Goal: Task Accomplishment & Management: Use online tool/utility

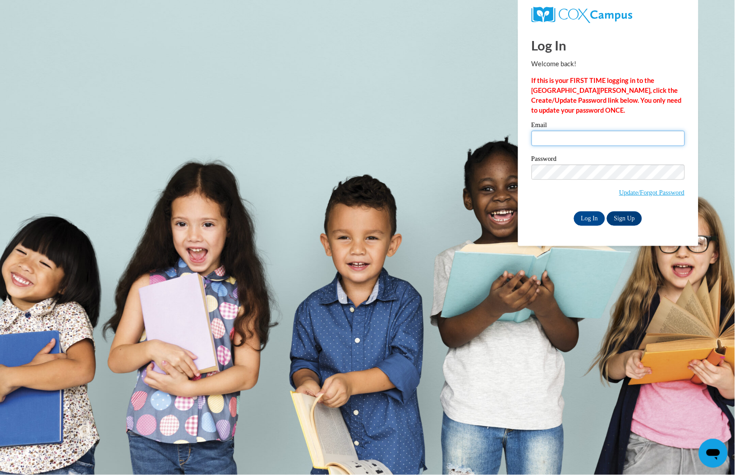
type input "[EMAIL_ADDRESS][DOMAIN_NAME]"
click at [596, 214] on input "Log In" at bounding box center [590, 219] width 32 height 14
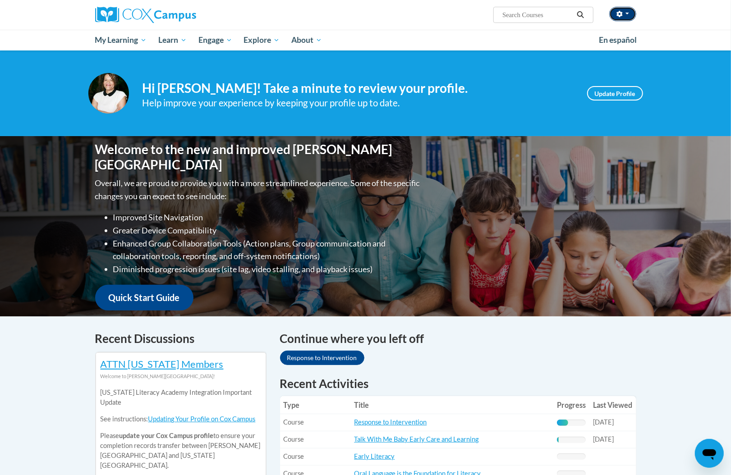
click at [627, 14] on span "button" at bounding box center [628, 14] width 4 height 2
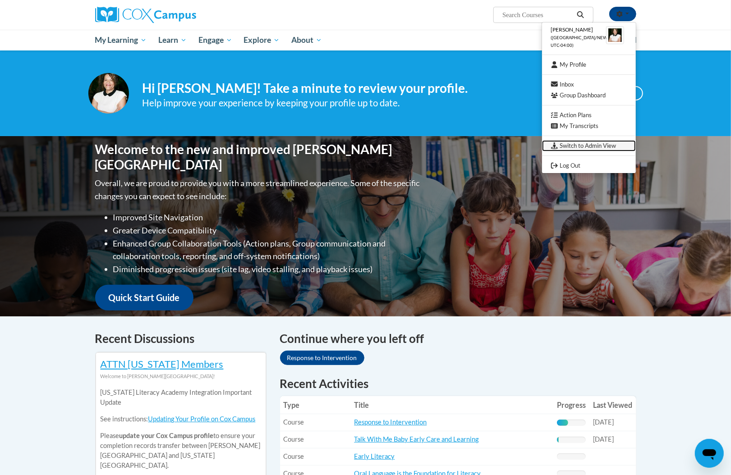
click at [587, 149] on link "Switch to Admin View" at bounding box center [589, 145] width 94 height 11
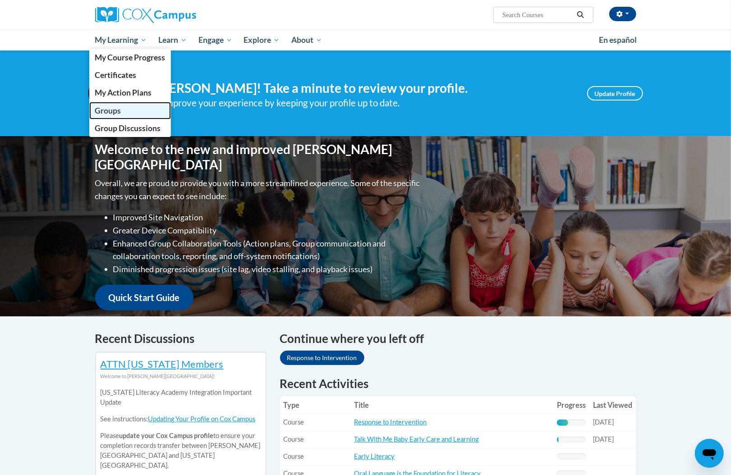
click at [119, 111] on span "Groups" at bounding box center [108, 110] width 26 height 9
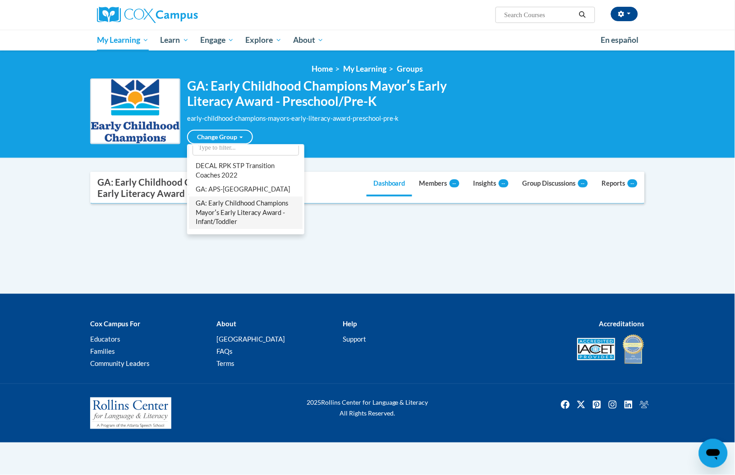
scroll to position [12, 0]
click at [243, 208] on link "GA: Early Childhood Champions Mayorʹs Early Literacy Award - Infant/Toddler" at bounding box center [246, 212] width 114 height 33
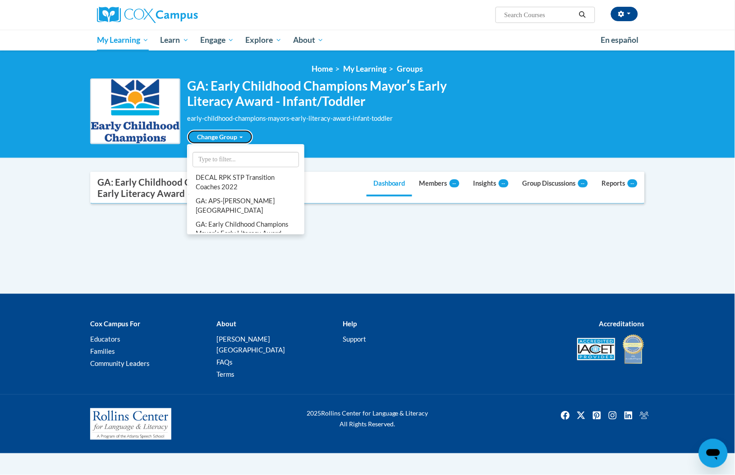
click at [219, 137] on link "Change Group" at bounding box center [220, 137] width 66 height 14
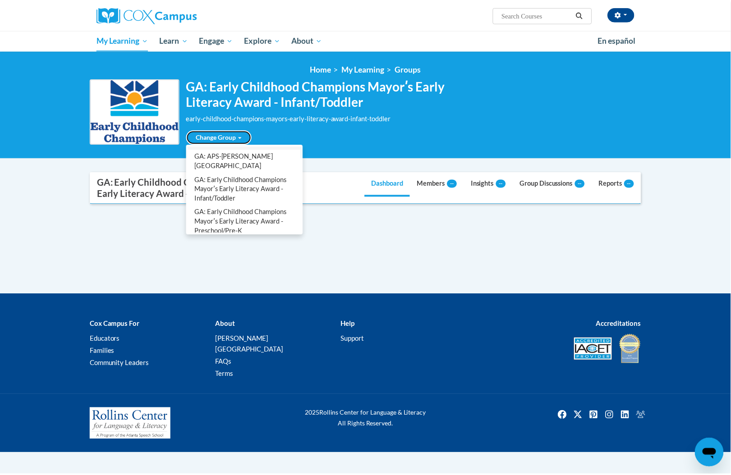
scroll to position [46, 0]
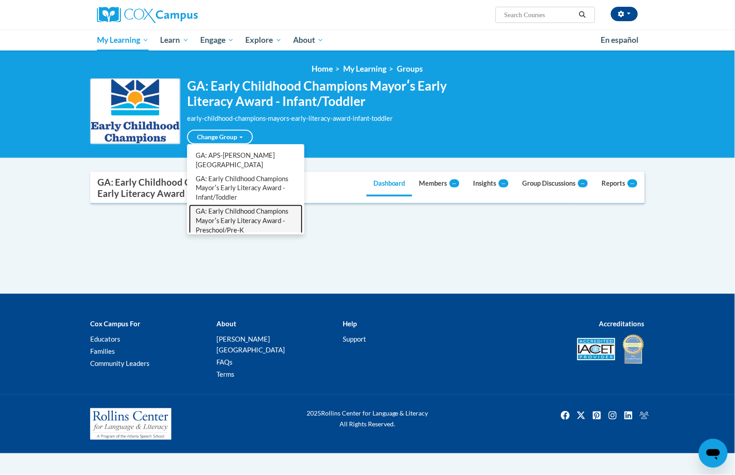
click at [248, 205] on link "GA: Early Childhood Champions Mayorʹs Early Literacy Award - Preschool/Pre-K" at bounding box center [246, 221] width 114 height 33
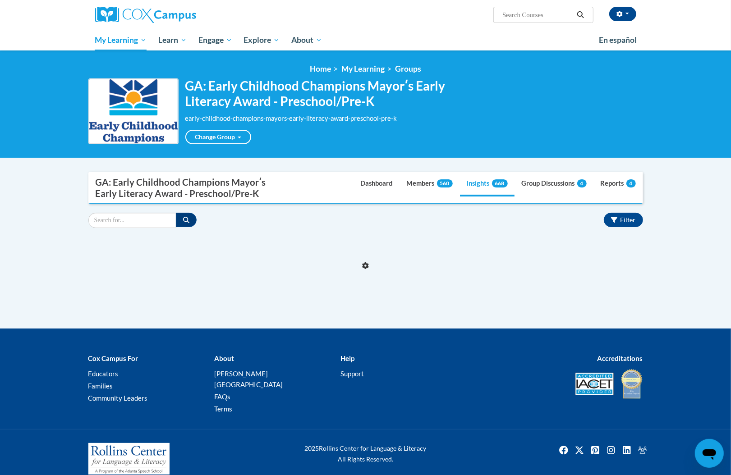
click at [687, 295] on body "Trina Heath (America/New_York UTC-04:00) My Profile Inbox Group Dashboard Actio…" at bounding box center [365, 244] width 731 height 489
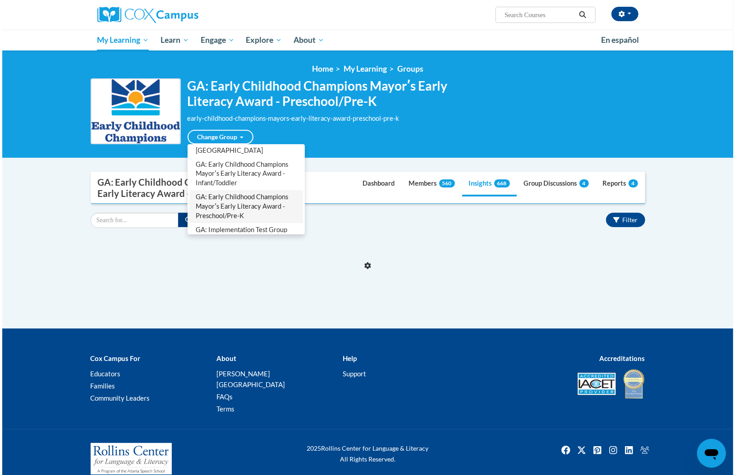
scroll to position [62, 0]
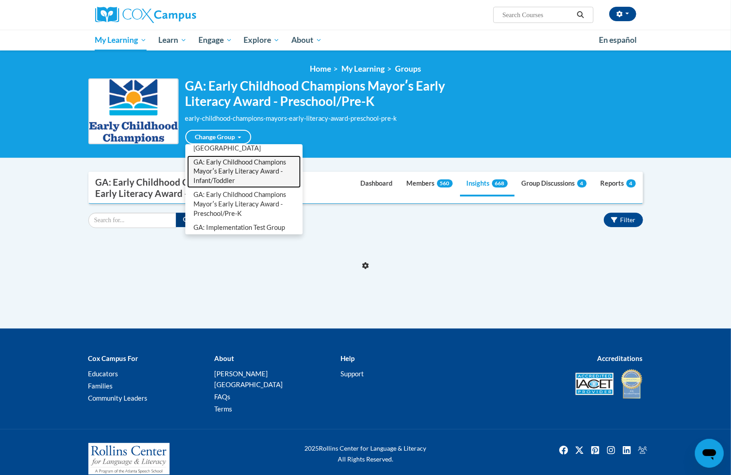
click at [253, 168] on link "GA: Early Childhood Champions Mayorʹs Early Literacy Award - Infant/Toddler" at bounding box center [244, 172] width 114 height 33
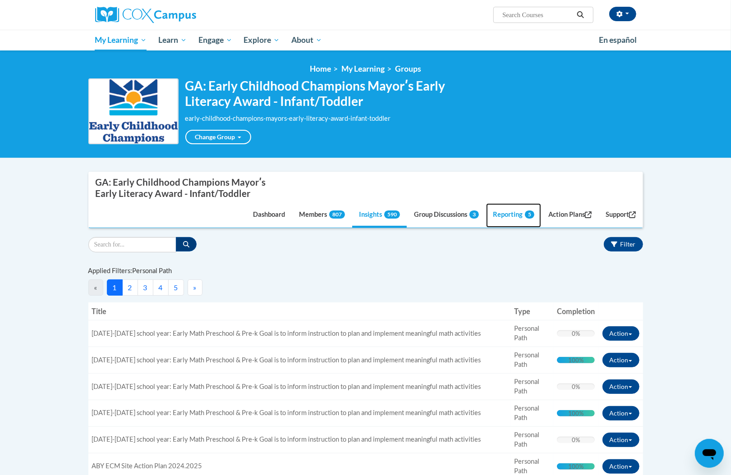
click at [507, 207] on link "Reporting 5" at bounding box center [513, 215] width 55 height 24
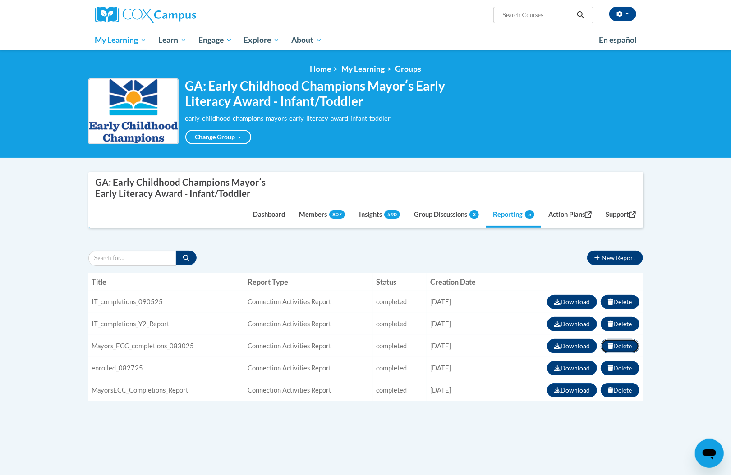
click at [617, 342] on button "Delete" at bounding box center [620, 346] width 38 height 14
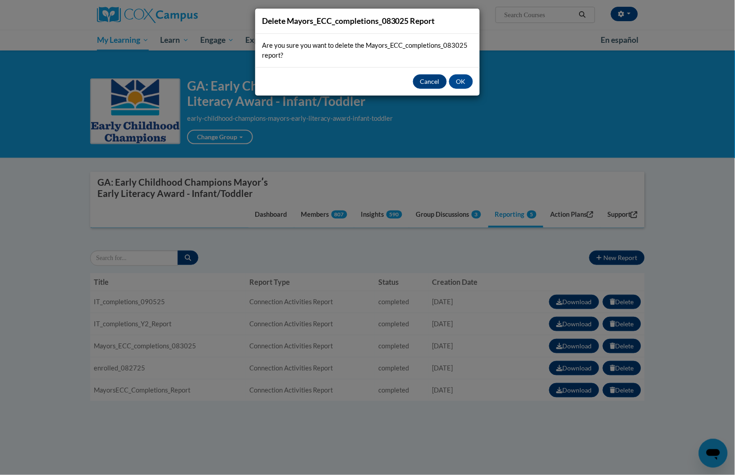
click at [468, 74] on div "Cancel OK" at bounding box center [367, 81] width 225 height 28
click at [459, 83] on button "OK" at bounding box center [461, 81] width 24 height 14
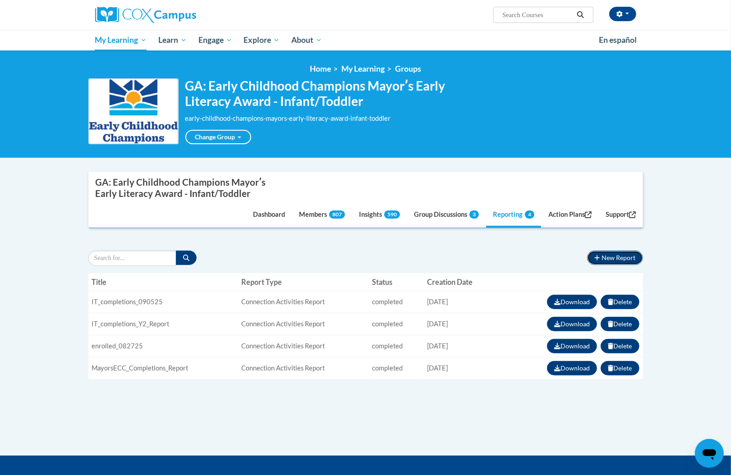
click at [607, 256] on button "New Report" at bounding box center [614, 258] width 55 height 14
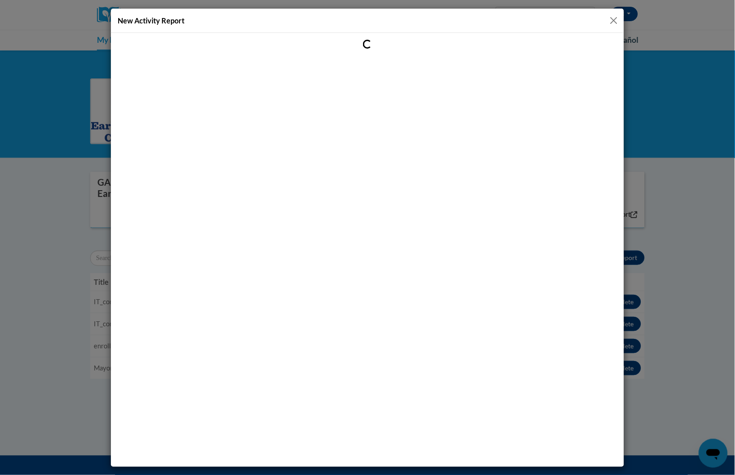
scroll to position [0, 0]
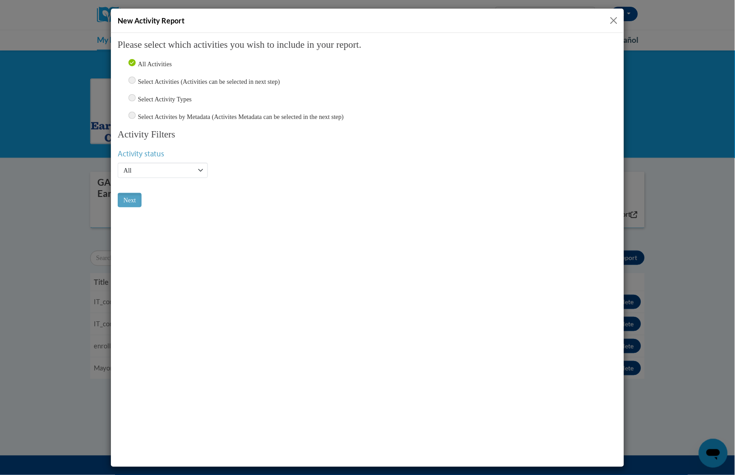
click at [614, 19] on button "Close" at bounding box center [614, 20] width 11 height 11
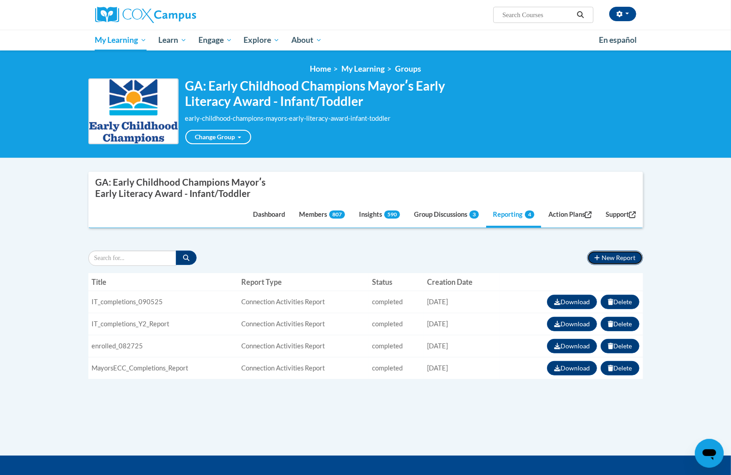
click at [614, 256] on button "New Report" at bounding box center [614, 258] width 55 height 14
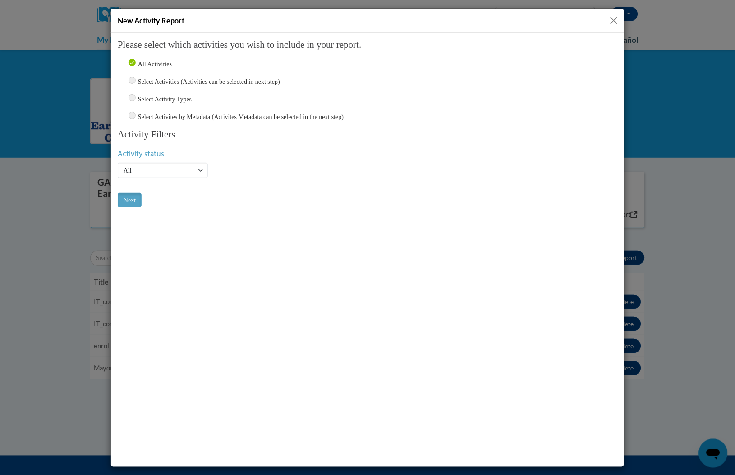
click at [131, 79] on input "Select Activities (Activities can be selected in next step)" at bounding box center [131, 79] width 7 height 7
radio input "true"
click at [154, 169] on select "Active Inactive All" at bounding box center [162, 169] width 90 height 15
click at [131, 202] on input "Next" at bounding box center [129, 200] width 24 height 14
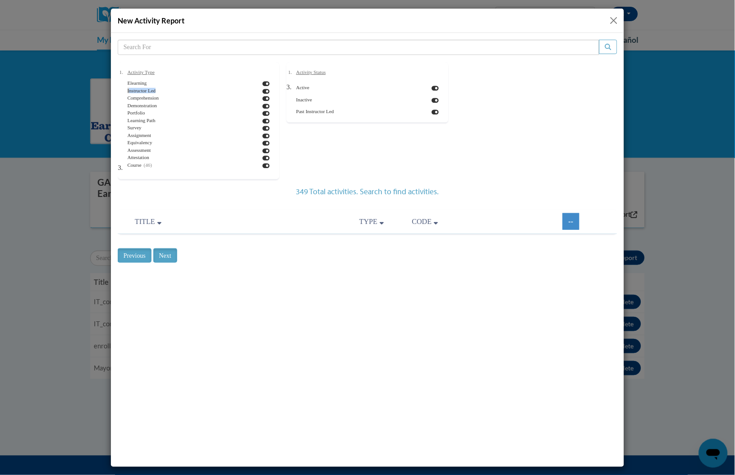
drag, startPoint x: 256, startPoint y: 83, endPoint x: 256, endPoint y: 88, distance: 5.9
click at [256, 88] on ol "Elearning Instructor Led Comprehension Demonstration Portfolio Learning Path Su…" at bounding box center [198, 124] width 148 height 90
click at [263, 88] on icon at bounding box center [266, 91] width 7 height 6
checkbox input "false"
click at [263, 98] on icon at bounding box center [266, 98] width 7 height 6
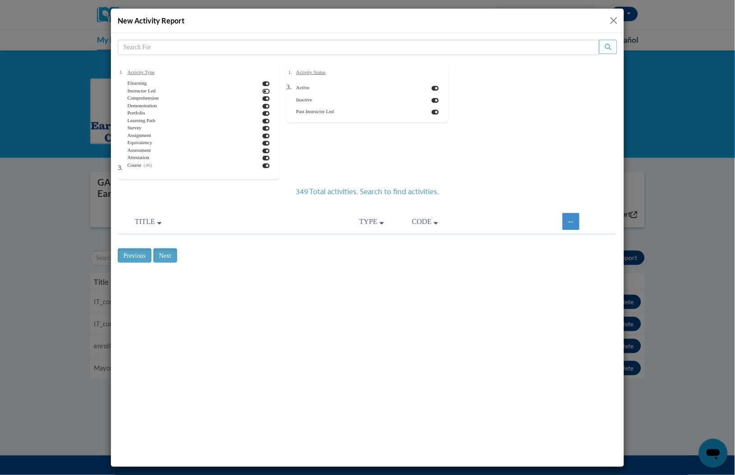
checkbox input "false"
click at [263, 104] on icon at bounding box center [266, 106] width 7 height 6
checkbox input "false"
click at [263, 111] on icon at bounding box center [266, 113] width 7 height 6
checkbox input "false"
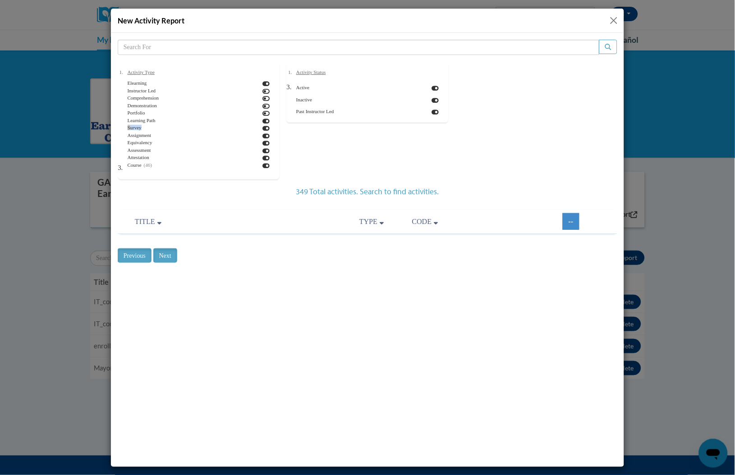
drag, startPoint x: 254, startPoint y: 119, endPoint x: 258, endPoint y: 126, distance: 7.9
click at [258, 126] on ol "Elearning Instructor Led Comprehension Demonstration Portfolio Learning Path Su…" at bounding box center [198, 124] width 148 height 90
click at [263, 126] on icon at bounding box center [266, 128] width 7 height 6
checkbox input "false"
click at [263, 136] on icon at bounding box center [266, 136] width 7 height 6
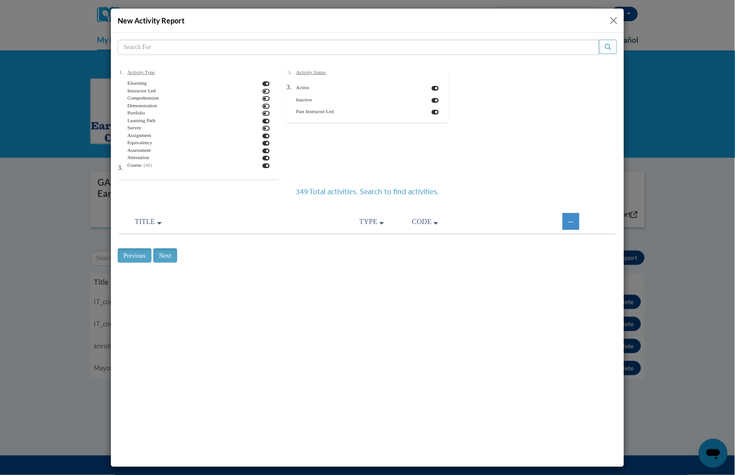
checkbox input "false"
click at [263, 145] on icon at bounding box center [266, 143] width 7 height 6
checkbox input "false"
click at [263, 120] on icon at bounding box center [266, 121] width 7 height 6
checkbox input "false"
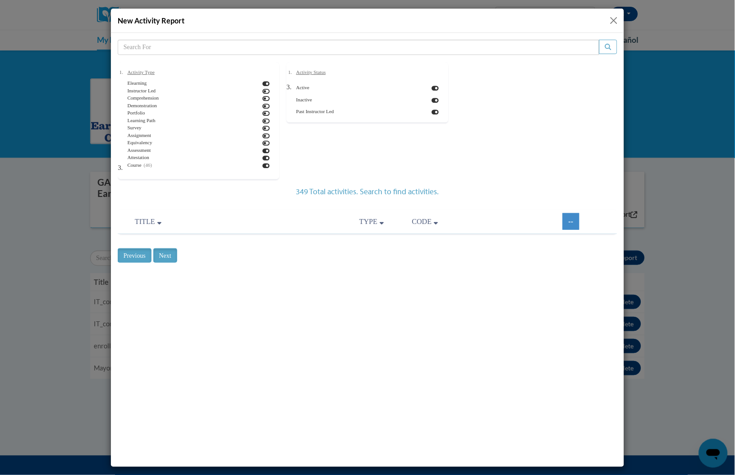
click at [263, 81] on icon at bounding box center [266, 83] width 7 height 6
checkbox input "false"
click at [263, 148] on icon at bounding box center [266, 151] width 7 height 6
checkbox input "false"
click at [263, 156] on icon at bounding box center [266, 158] width 7 height 6
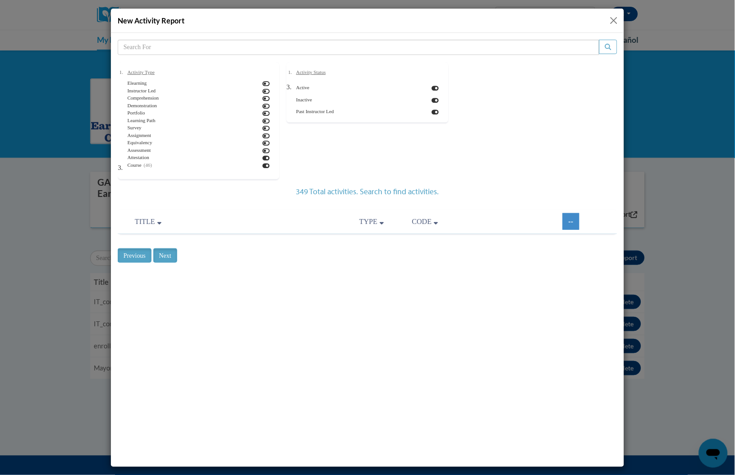
checkbox input "false"
click at [263, 137] on icon at bounding box center [266, 137] width 7 height 6
checkbox input "false"
click at [263, 129] on icon at bounding box center [266, 129] width 7 height 6
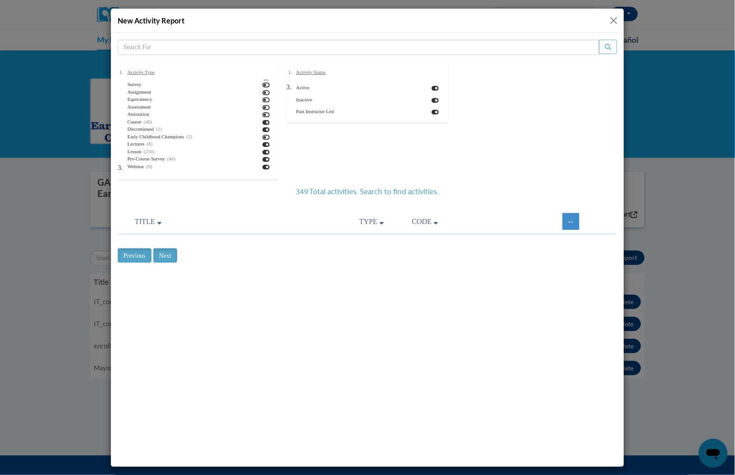
checkbox input "false"
click at [263, 145] on icon at bounding box center [266, 144] width 7 height 6
checkbox input "false"
click at [263, 153] on icon at bounding box center [266, 152] width 7 height 6
checkbox input "false"
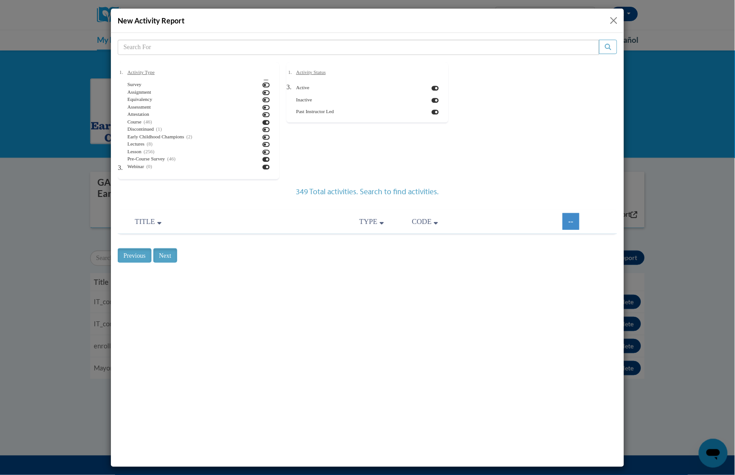
click at [263, 159] on icon at bounding box center [266, 159] width 7 height 6
checkbox input "false"
click at [263, 165] on icon at bounding box center [266, 167] width 7 height 6
checkbox input "false"
click at [263, 134] on icon at bounding box center [266, 137] width 7 height 6
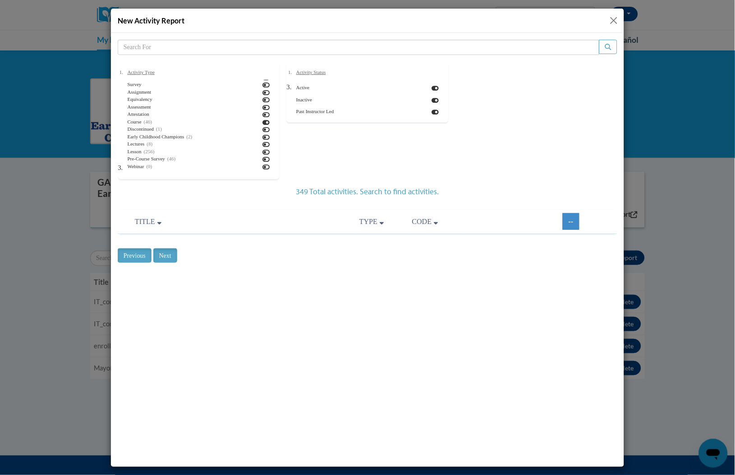
checkbox input "true"
click at [290, 49] on input "search" at bounding box center [358, 46] width 482 height 15
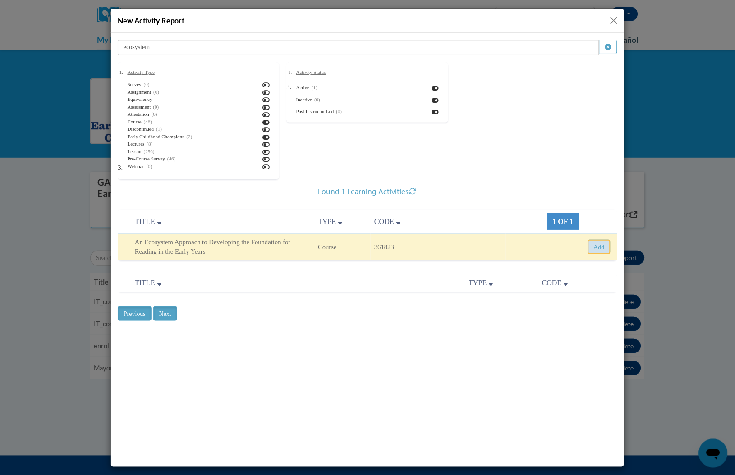
click at [599, 248] on button "Add" at bounding box center [599, 247] width 23 height 14
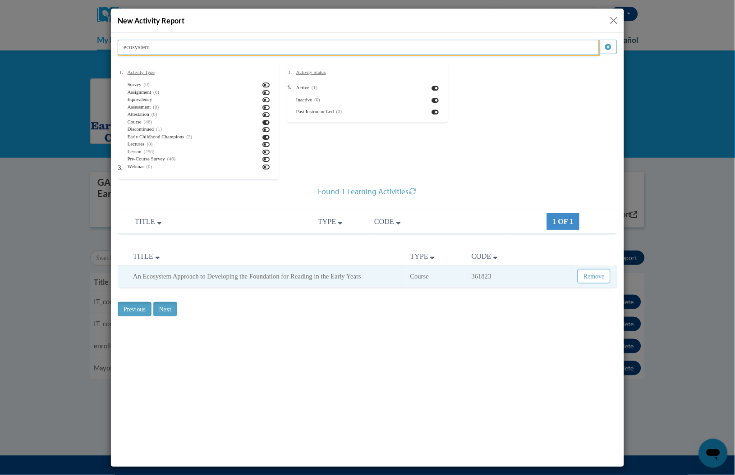
click at [361, 51] on input "ecosystem" at bounding box center [358, 46] width 482 height 15
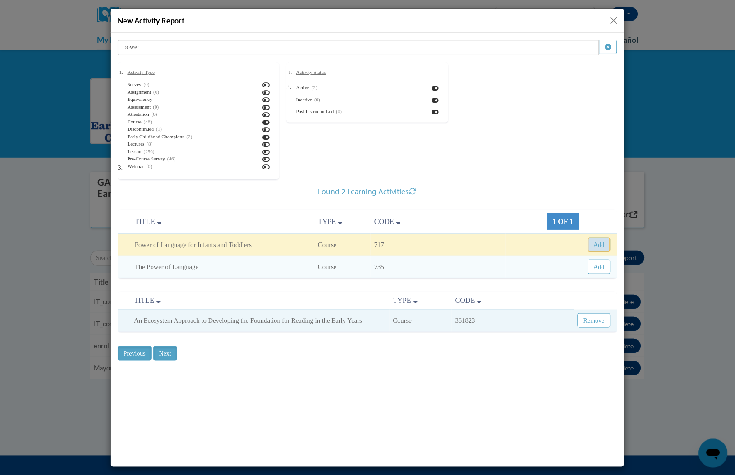
click at [593, 243] on button "Add" at bounding box center [599, 244] width 23 height 14
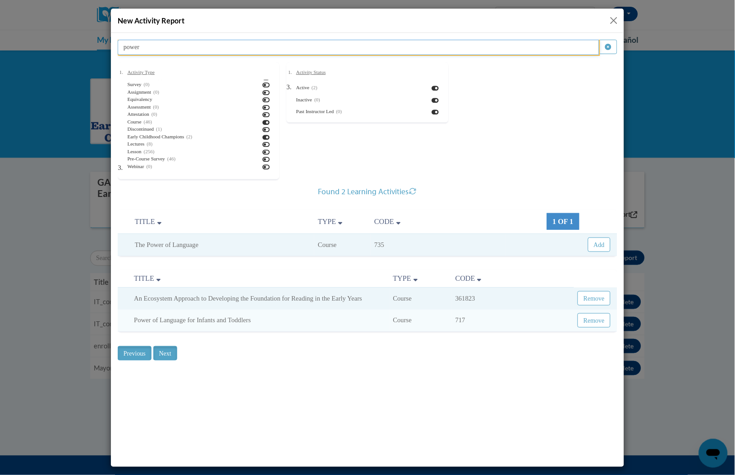
click at [383, 49] on input "power" at bounding box center [358, 46] width 482 height 15
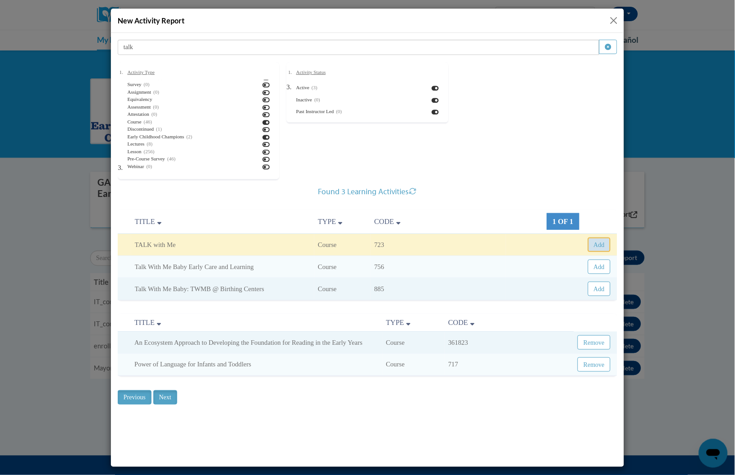
click at [592, 247] on button "Add" at bounding box center [599, 244] width 23 height 14
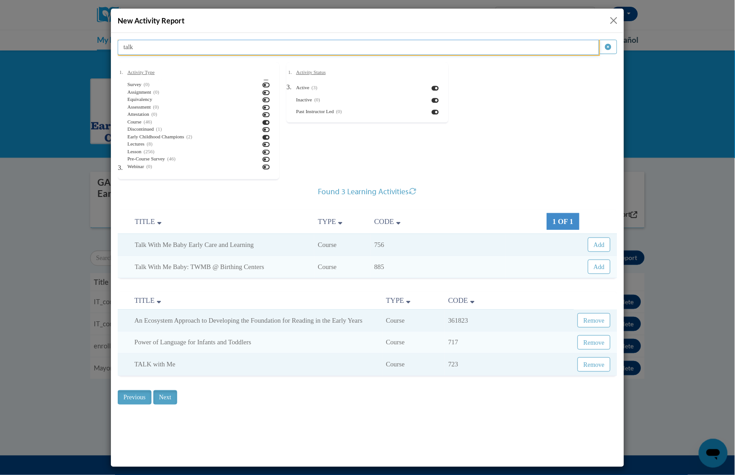
click at [358, 48] on input "talk" at bounding box center [358, 46] width 482 height 15
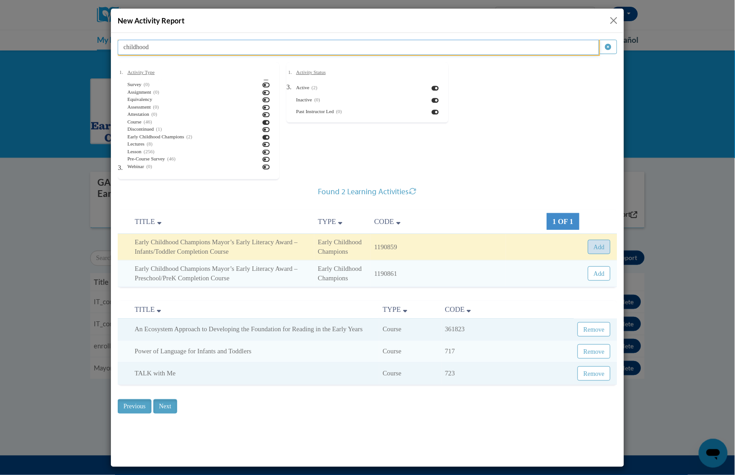
type input "childhood"
click at [600, 246] on button "Add" at bounding box center [599, 247] width 23 height 14
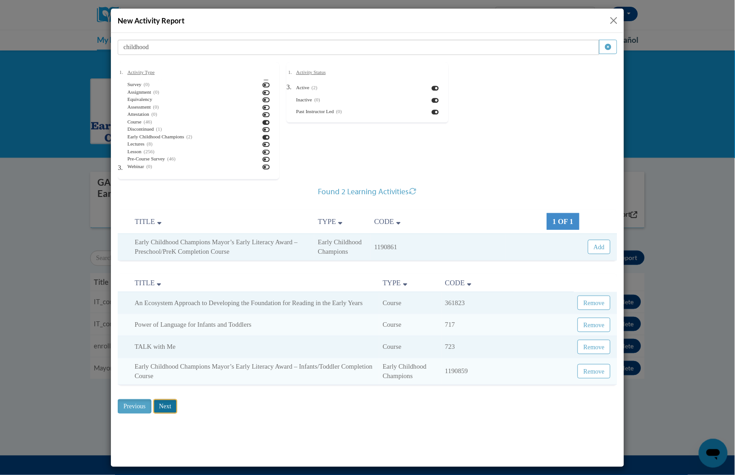
click at [171, 408] on input "Next" at bounding box center [165, 406] width 24 height 14
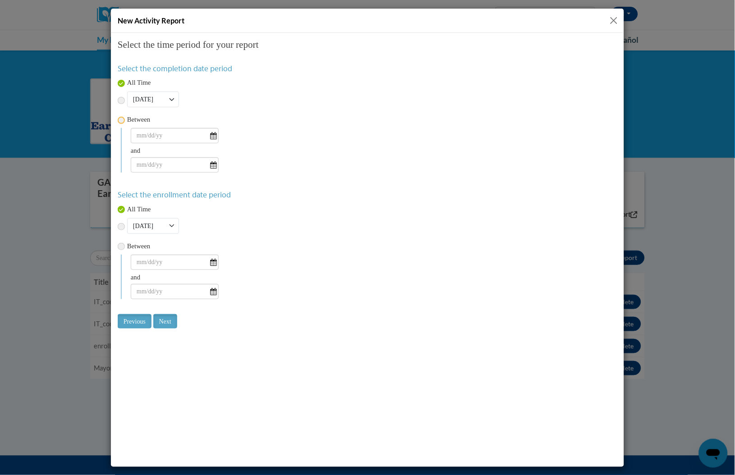
click at [120, 122] on input "radio" at bounding box center [120, 119] width 7 height 7
radio input "true"
click at [214, 135] on input "text" at bounding box center [174, 135] width 88 height 15
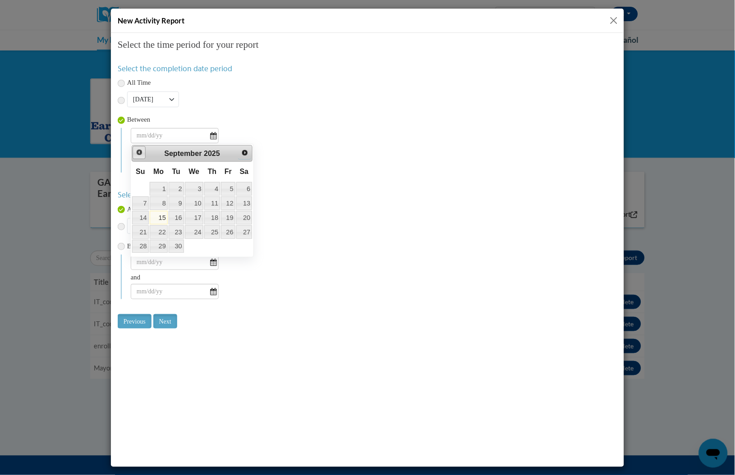
click at [137, 153] on span "Prev" at bounding box center [138, 151] width 7 height 7
click at [230, 191] on link "1" at bounding box center [228, 189] width 14 height 14
click at [181, 138] on input "08/01/2025" at bounding box center [174, 135] width 88 height 15
type input "08/01/2020"
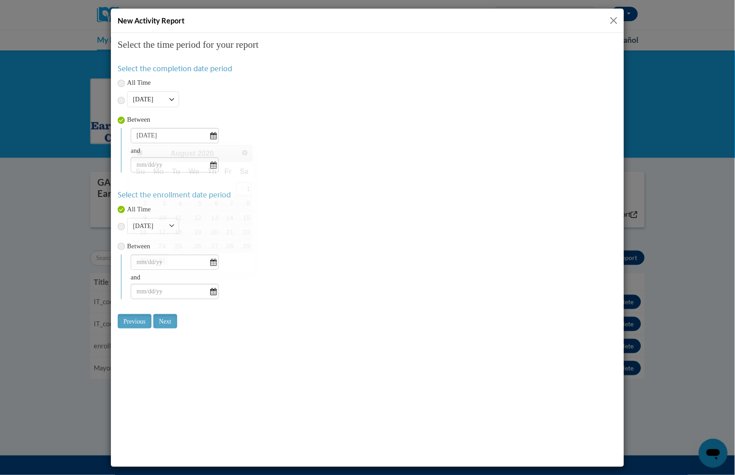
click at [250, 115] on span "Between" at bounding box center [367, 119] width 500 height 10
click at [209, 169] on input "text" at bounding box center [174, 164] width 88 height 15
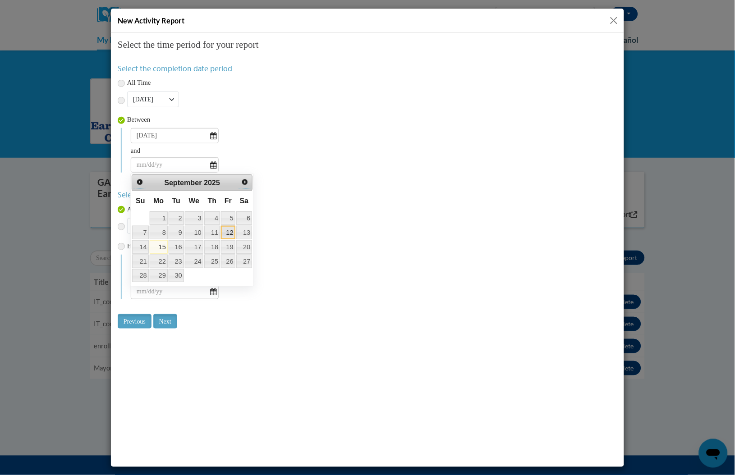
click at [228, 233] on link "12" at bounding box center [228, 233] width 14 height 14
type input "09/12/2025"
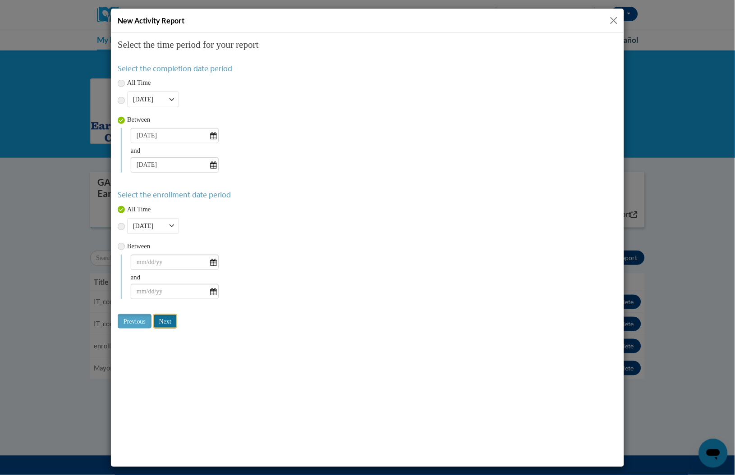
click at [171, 325] on input "Next" at bounding box center [165, 321] width 24 height 14
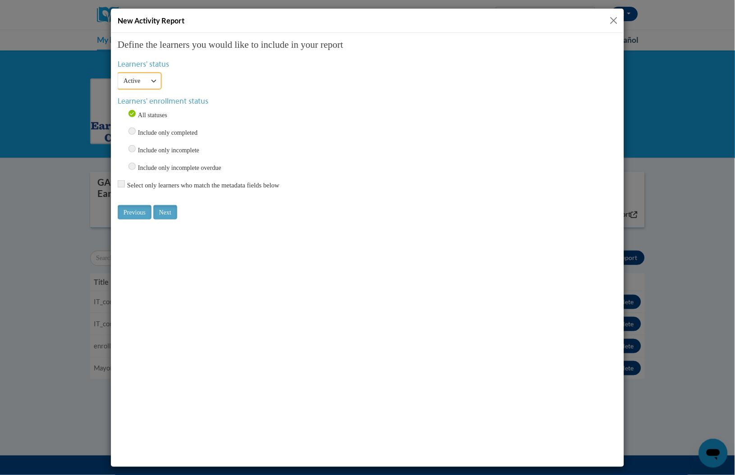
click at [140, 79] on select "Active Inactive All" at bounding box center [138, 81] width 43 height 16
select select "All"
click at [117, 73] on select "Active Inactive All" at bounding box center [138, 81] width 43 height 16
click at [129, 131] on input "Include only completed" at bounding box center [131, 130] width 7 height 7
radio input "true"
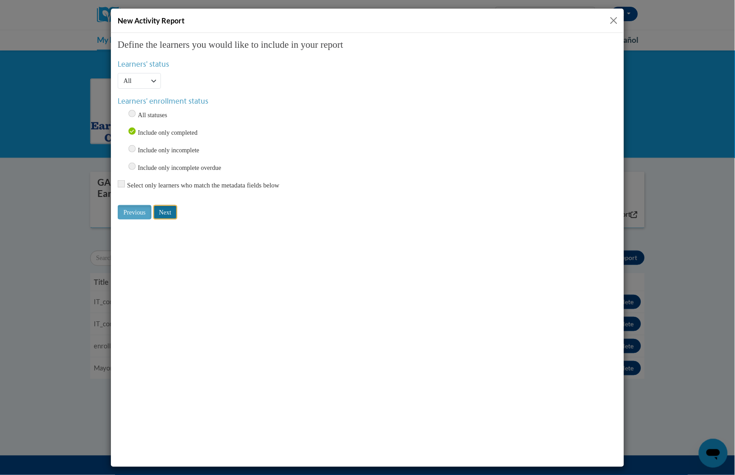
click at [170, 212] on input "Next" at bounding box center [165, 212] width 24 height 14
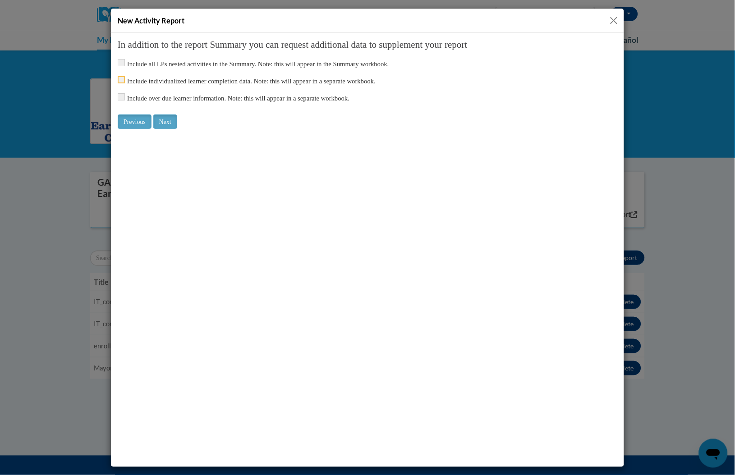
click at [120, 76] on input "checkbox" at bounding box center [120, 79] width 7 height 7
checkbox input "true"
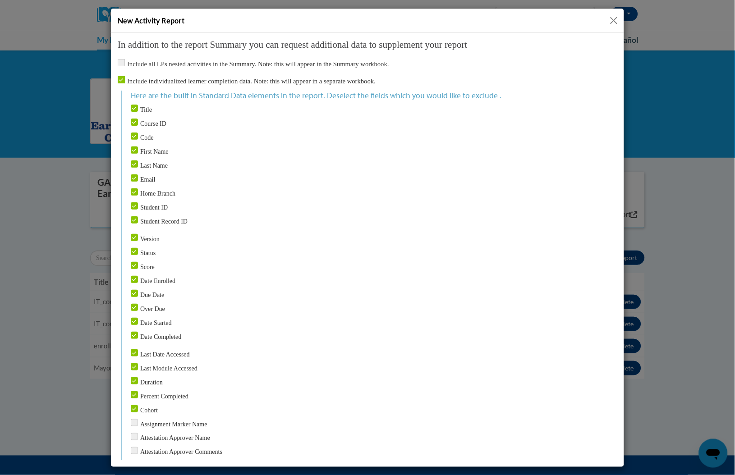
click at [132, 109] on input "Title" at bounding box center [133, 107] width 7 height 7
checkbox input "false"
click at [132, 122] on input "Course ID" at bounding box center [133, 121] width 7 height 7
checkbox input "false"
click at [131, 184] on div "Title Course ID Code First Name Last Name Email Home Branch Student ID Student …" at bounding box center [373, 165] width 487 height 122
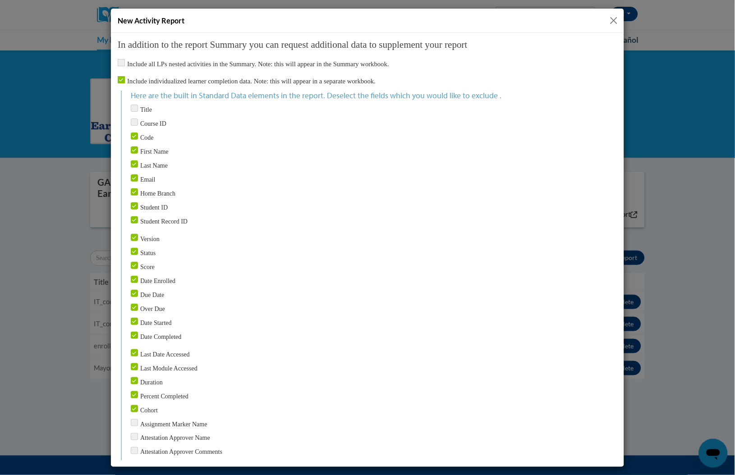
click at [133, 189] on input "Home Branch" at bounding box center [133, 191] width 7 height 7
checkbox input "false"
click at [134, 203] on input "Student ID" at bounding box center [133, 205] width 7 height 7
checkbox input "false"
click at [134, 216] on input "Student Record ID" at bounding box center [133, 219] width 7 height 7
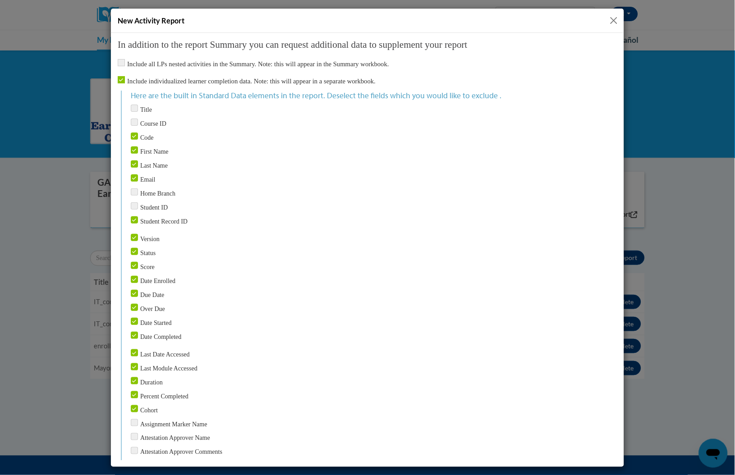
checkbox input "false"
click at [134, 234] on input "Version" at bounding box center [133, 237] width 7 height 7
checkbox input "false"
click at [134, 248] on input "Status" at bounding box center [133, 251] width 7 height 7
checkbox input "false"
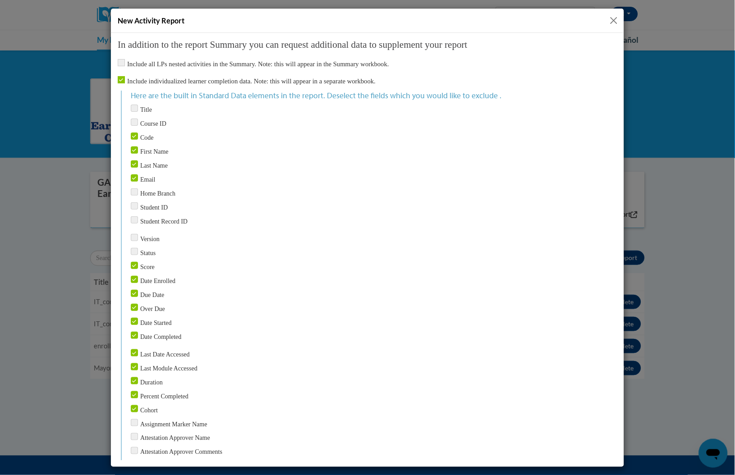
click at [134, 263] on input "Score" at bounding box center [133, 265] width 7 height 7
checkbox input "false"
click at [134, 276] on input "Date Enrolled" at bounding box center [133, 279] width 7 height 7
checkbox input "false"
click at [134, 290] on input "Due Date" at bounding box center [133, 293] width 7 height 7
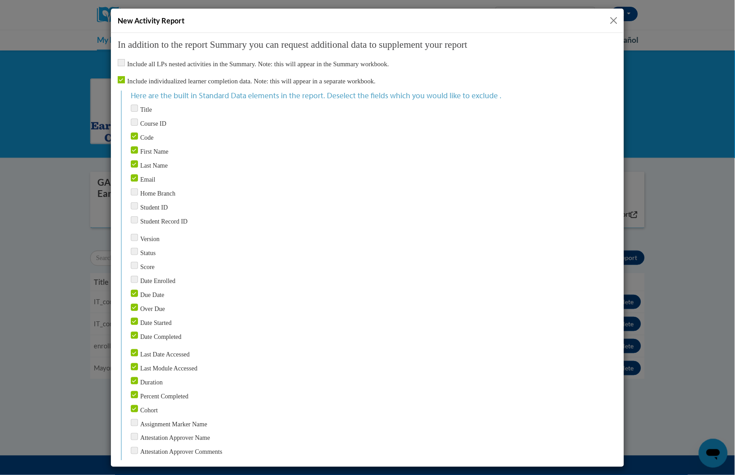
checkbox input "false"
click at [134, 304] on input "Over Due" at bounding box center [133, 307] width 7 height 7
checkbox input "false"
click at [133, 349] on input "Last Date Accessed" at bounding box center [133, 352] width 7 height 7
checkbox input "false"
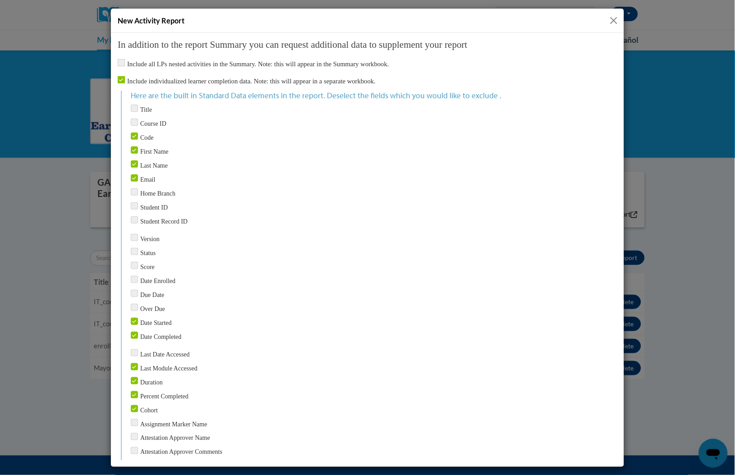
click at [133, 363] on input "Last Module Accessed" at bounding box center [133, 366] width 7 height 7
checkbox input "false"
click at [133, 377] on input "Duration" at bounding box center [133, 380] width 7 height 7
checkbox input "false"
click at [135, 391] on input "Percent Completed" at bounding box center [133, 394] width 7 height 7
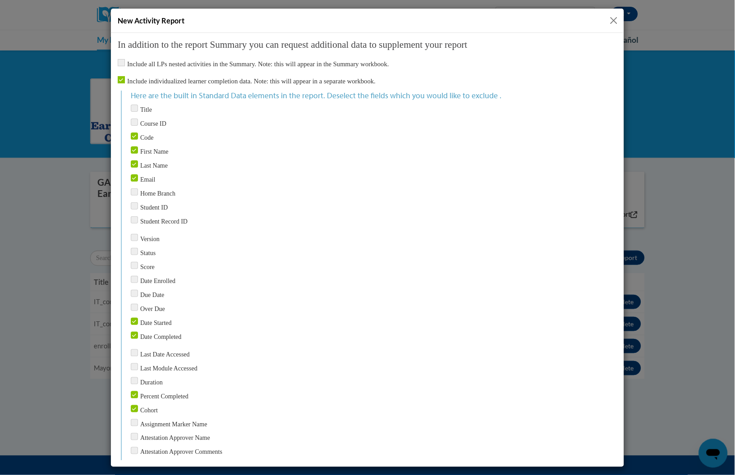
checkbox input "false"
click at [135, 405] on input "Cohort" at bounding box center [133, 408] width 7 height 7
checkbox input "false"
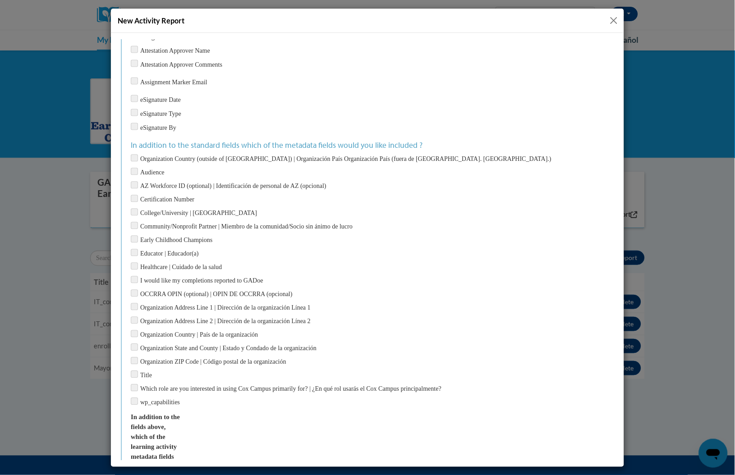
scroll to position [391, 0]
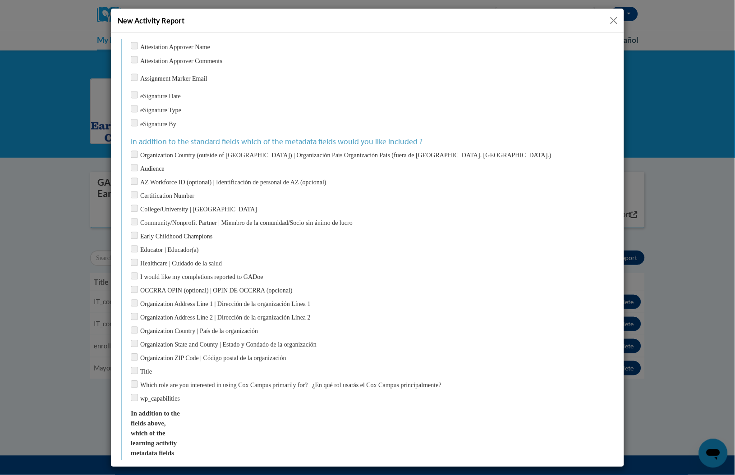
click at [134, 232] on input "Early Childhood Champions" at bounding box center [133, 235] width 7 height 7
checkbox input "true"
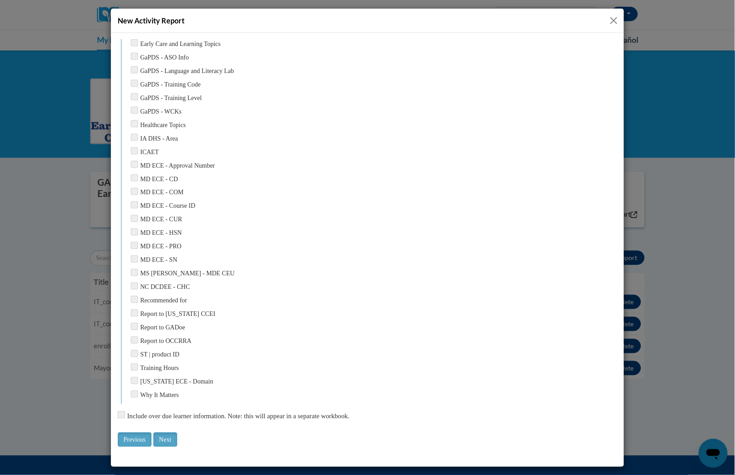
scroll to position [1038, 0]
click at [165, 430] on input "Next" at bounding box center [165, 437] width 24 height 14
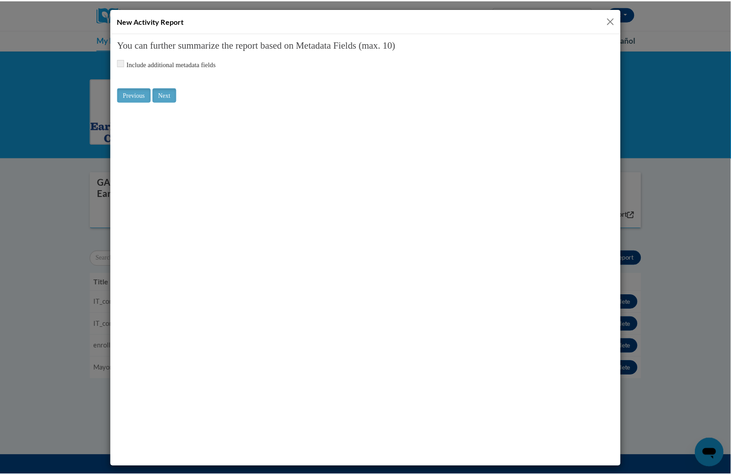
scroll to position [0, 0]
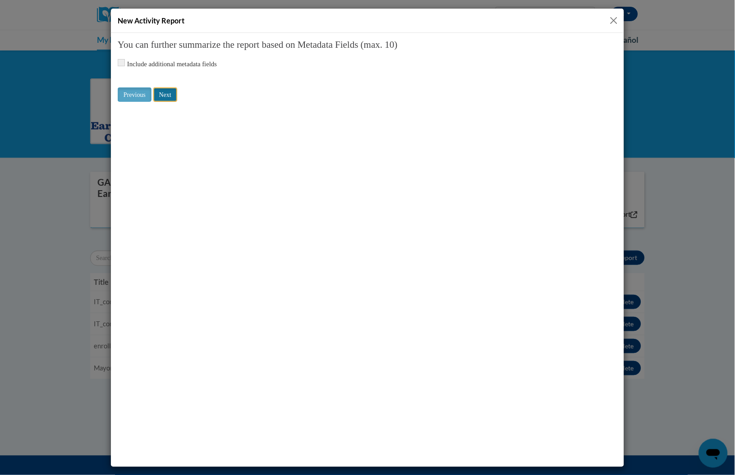
click at [165, 97] on input "Next" at bounding box center [165, 94] width 24 height 14
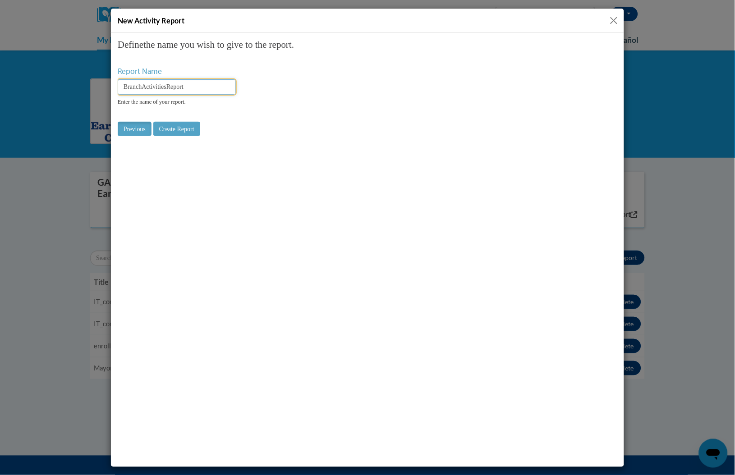
click at [173, 86] on input "BranchActivitiesReport" at bounding box center [176, 86] width 118 height 15
type input "IT_ecc_completions_091225"
click at [193, 130] on input "Create Report" at bounding box center [176, 128] width 47 height 14
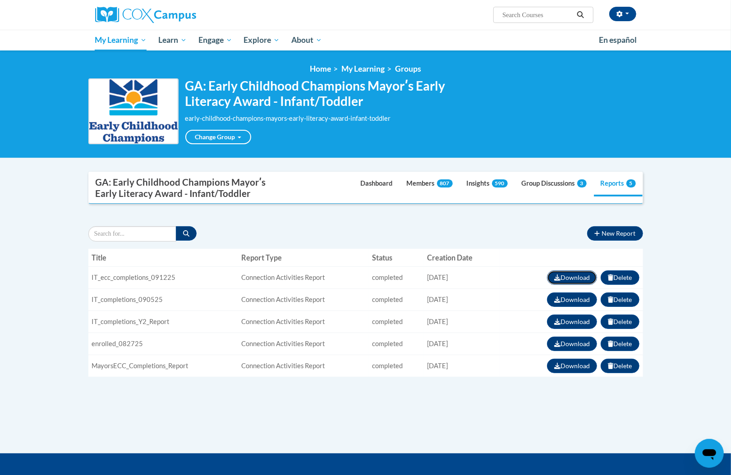
click at [567, 275] on button "Download" at bounding box center [572, 278] width 50 height 14
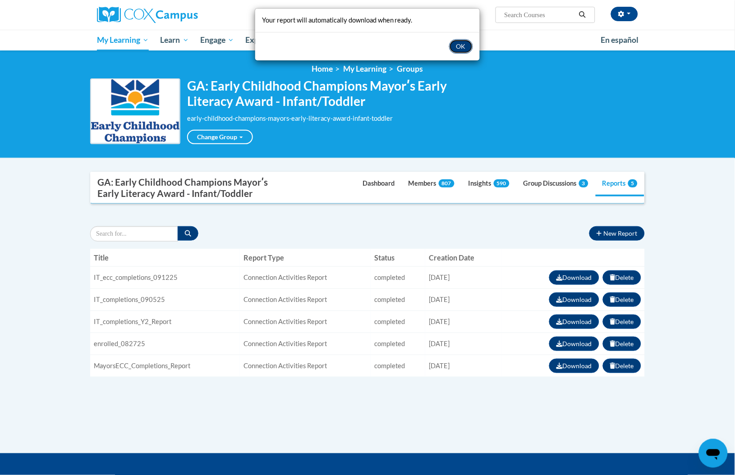
click at [463, 42] on button "OK" at bounding box center [461, 46] width 24 height 14
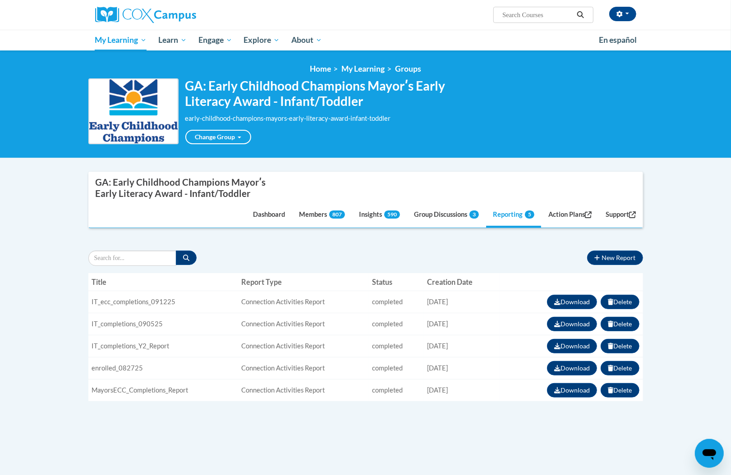
click at [662, 422] on body "[PERSON_NAME] ([GEOGRAPHIC_DATA]/New_York UTC-04:00) My Profile Inbox Group Das…" at bounding box center [365, 319] width 731 height 638
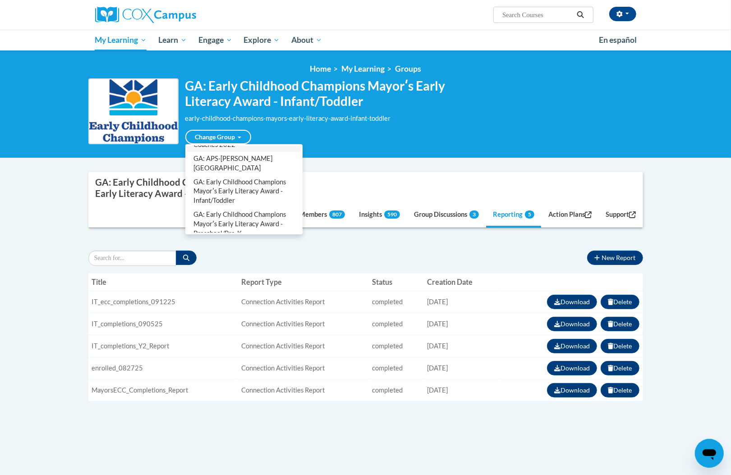
scroll to position [45, 0]
click at [246, 206] on link "GA: Early Childhood Champions Mayorʹs Early Literacy Award - Preschool/Pre-K" at bounding box center [244, 222] width 114 height 33
click at [254, 209] on link "GA: Early Childhood Champions Mayorʹs Early Literacy Award - Preschool/Pre-K" at bounding box center [244, 222] width 114 height 33
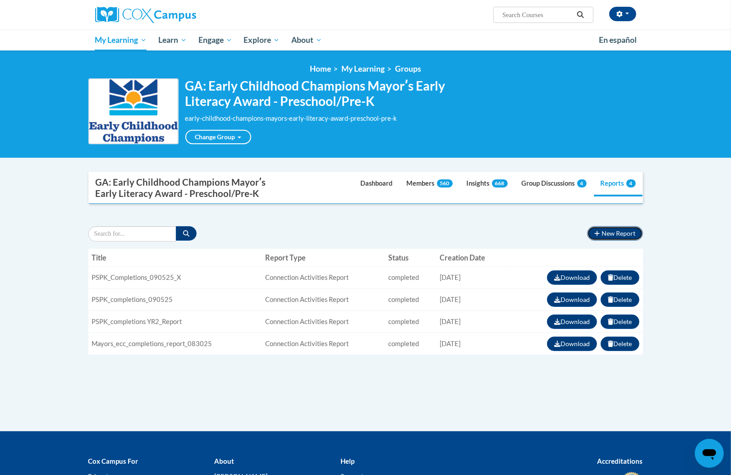
click at [603, 234] on button "New Report" at bounding box center [614, 233] width 55 height 14
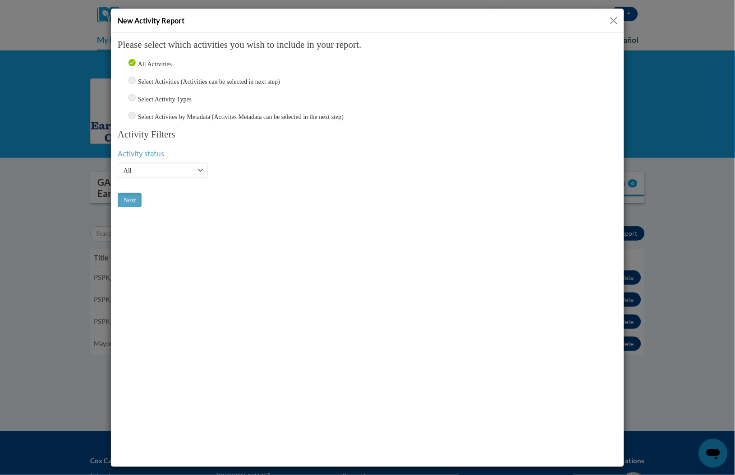
click at [128, 78] on input "Select Activities (Activities can be selected in next step)" at bounding box center [131, 79] width 7 height 7
radio input "true"
click at [146, 167] on select "Active Inactive All" at bounding box center [162, 169] width 90 height 15
click at [135, 195] on input "Next" at bounding box center [129, 200] width 24 height 14
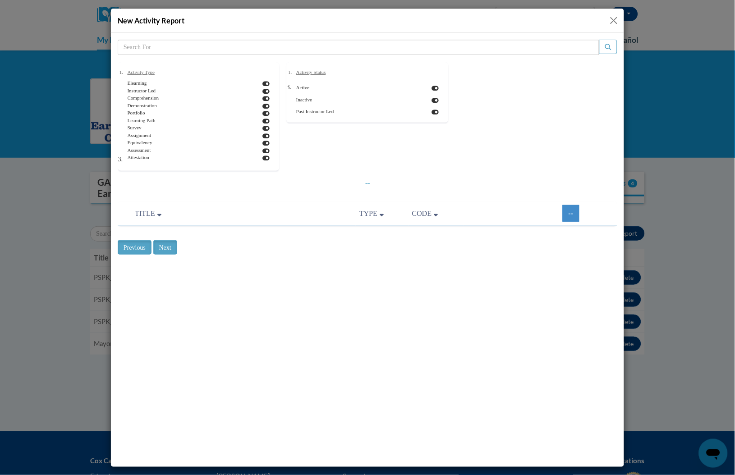
click at [264, 83] on icon at bounding box center [266, 83] width 7 height 6
checkbox input "false"
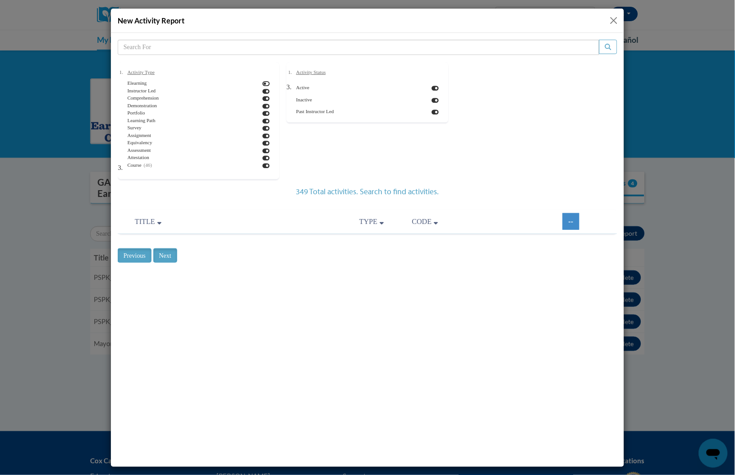
click at [263, 93] on icon at bounding box center [266, 91] width 7 height 6
checkbox input "false"
click at [263, 98] on icon at bounding box center [266, 98] width 7 height 6
checkbox input "false"
click at [263, 107] on icon at bounding box center [266, 106] width 7 height 6
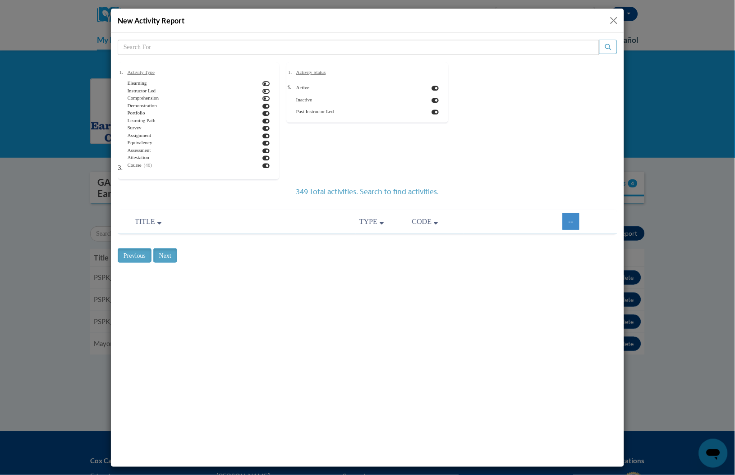
checkbox input "false"
click at [263, 112] on icon at bounding box center [266, 113] width 7 height 6
checkbox input "false"
click at [263, 120] on icon at bounding box center [266, 121] width 7 height 6
checkbox input "false"
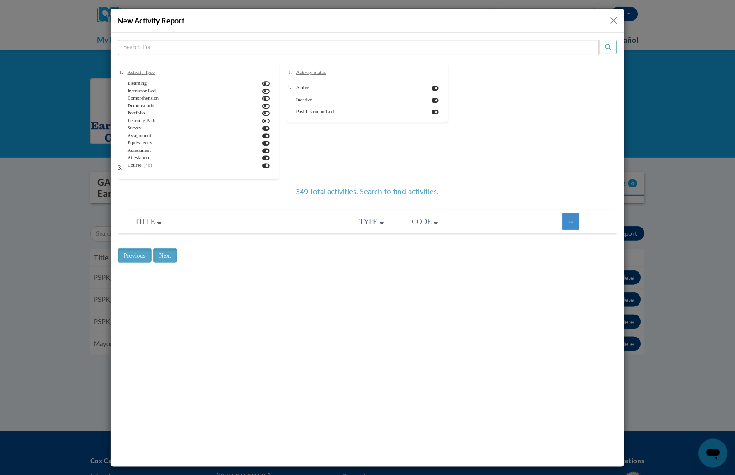
click at [263, 127] on icon at bounding box center [266, 128] width 7 height 6
checkbox input "false"
click at [263, 136] on icon at bounding box center [266, 136] width 7 height 6
checkbox input "false"
click at [263, 144] on icon at bounding box center [266, 143] width 7 height 6
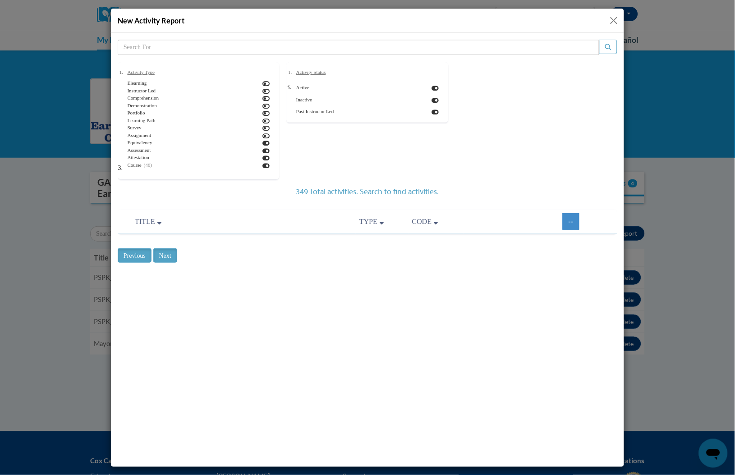
checkbox input "false"
click at [263, 149] on icon at bounding box center [266, 151] width 7 height 6
checkbox input "false"
click at [263, 156] on icon at bounding box center [266, 158] width 7 height 6
checkbox input "false"
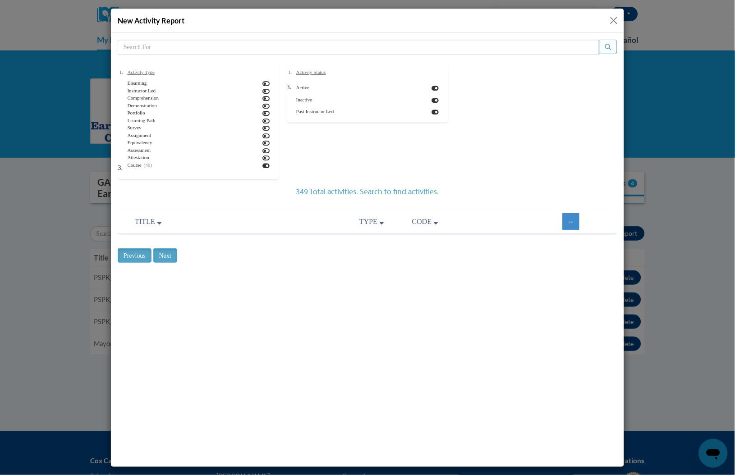
scroll to position [43, 0]
click at [263, 127] on icon at bounding box center [266, 129] width 7 height 6
checkbox input "false"
click at [263, 143] on icon at bounding box center [266, 144] width 7 height 6
checkbox input "false"
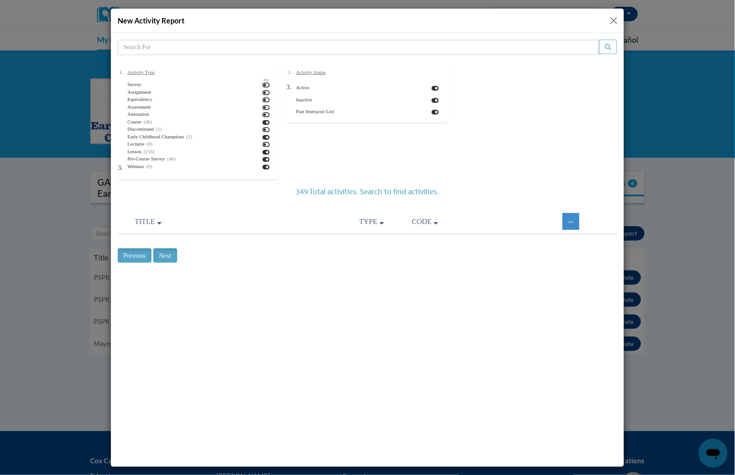
click at [263, 151] on icon at bounding box center [266, 152] width 7 height 6
checkbox input "false"
click at [263, 159] on icon at bounding box center [266, 159] width 7 height 6
checkbox input "false"
click at [263, 166] on icon at bounding box center [266, 167] width 7 height 6
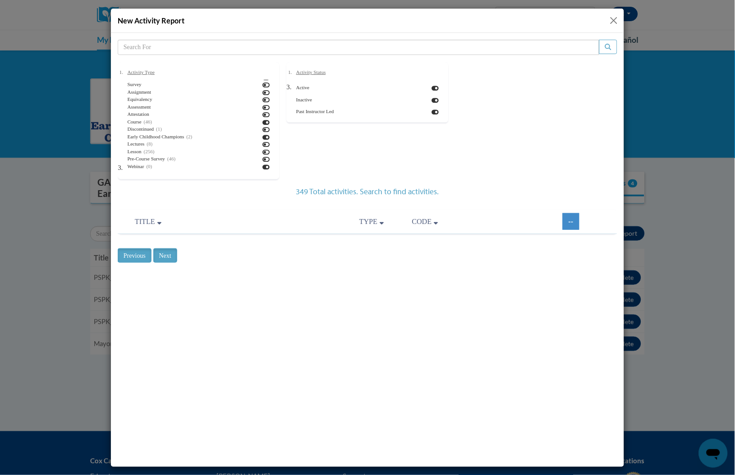
checkbox input "false"
click at [285, 50] on input "search" at bounding box center [358, 46] width 482 height 15
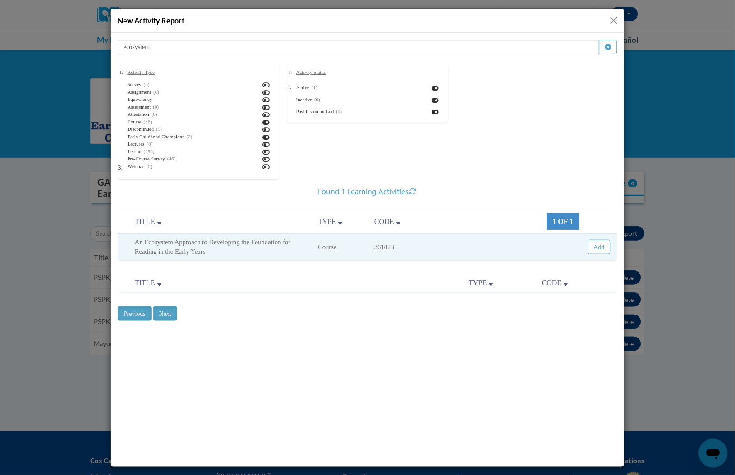
click at [321, 329] on div "Choose Connection 11908610-0000-0000-0000-000000000000 Please select which acti…" at bounding box center [367, 189] width 500 height 300
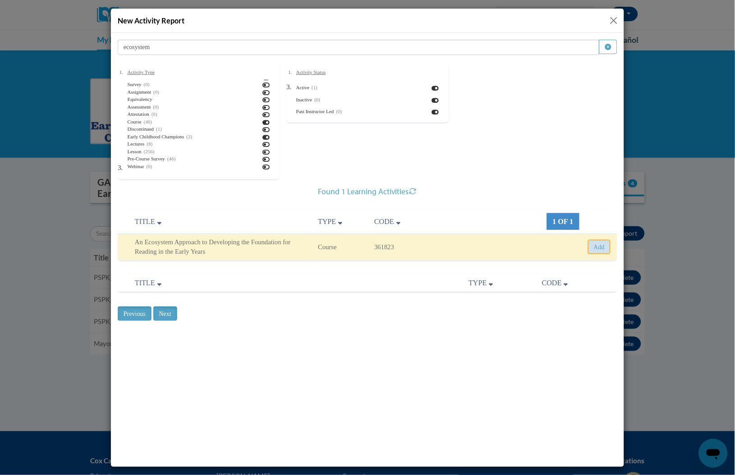
click at [597, 253] on button "Add" at bounding box center [599, 247] width 23 height 14
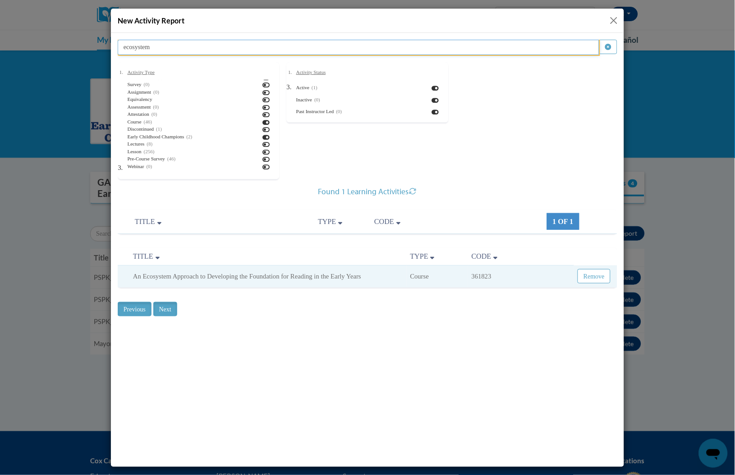
click at [379, 48] on input "ecosystem" at bounding box center [358, 46] width 482 height 15
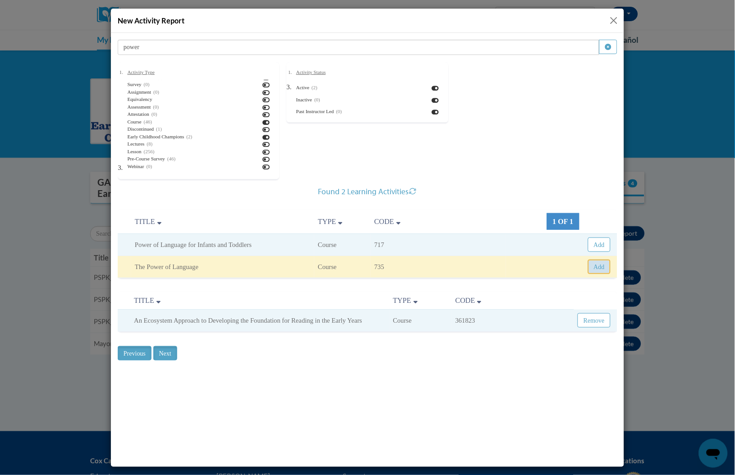
click at [595, 269] on button "Add" at bounding box center [599, 266] width 23 height 14
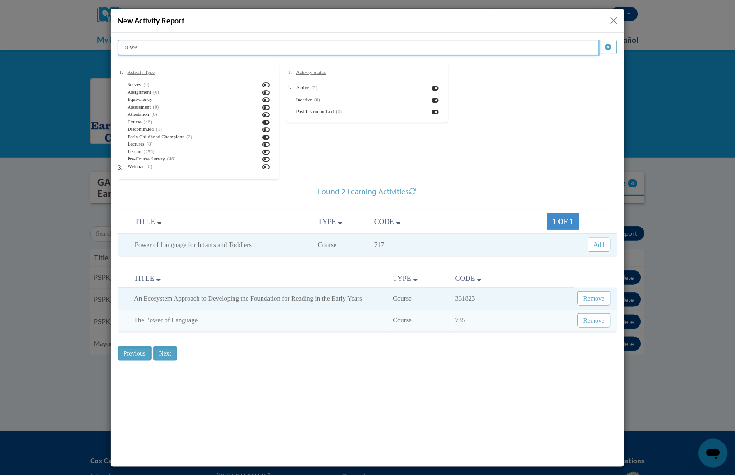
click at [350, 46] on input "power" at bounding box center [358, 46] width 482 height 15
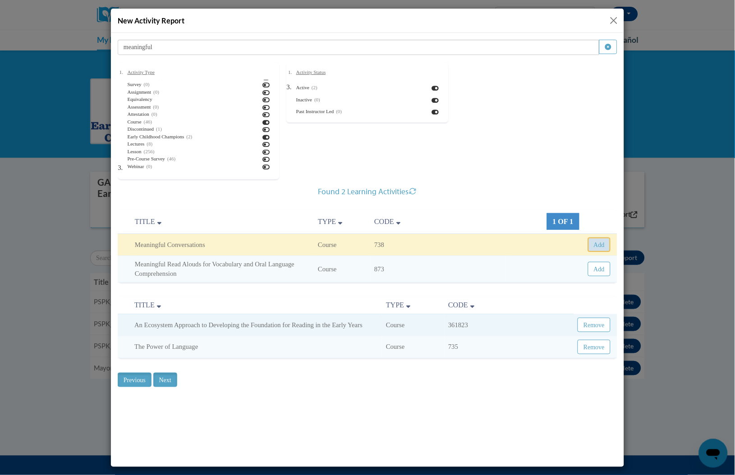
click at [600, 240] on button "Add" at bounding box center [599, 244] width 23 height 14
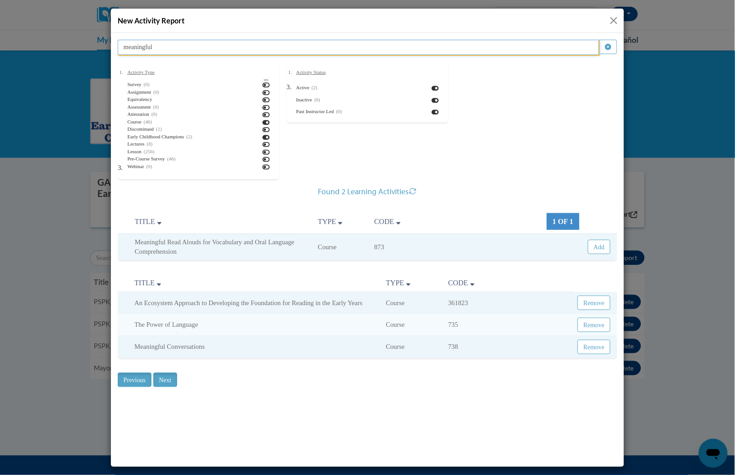
click at [489, 50] on input "meaningful" at bounding box center [358, 46] width 482 height 15
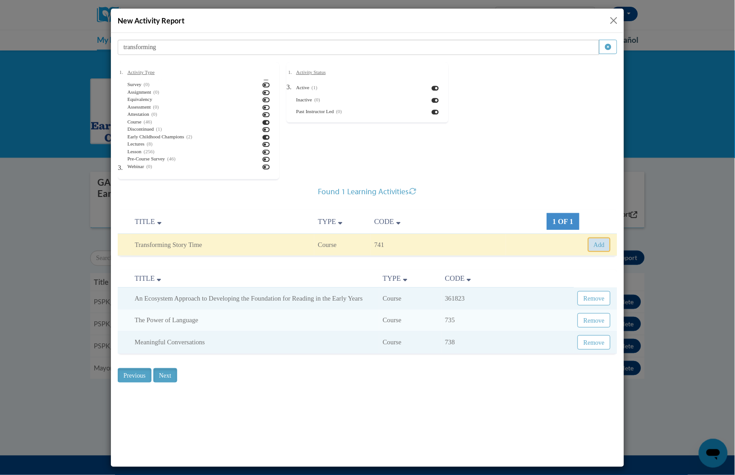
click at [596, 242] on button "Add" at bounding box center [599, 244] width 23 height 14
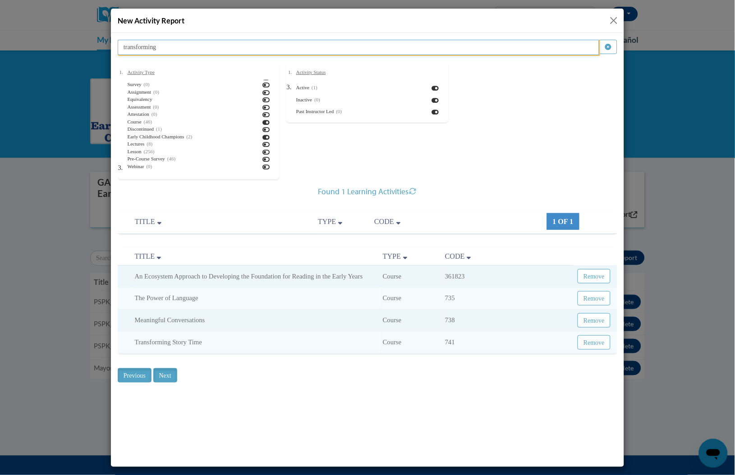
click at [431, 51] on input "transforming" at bounding box center [358, 46] width 482 height 15
type input "t"
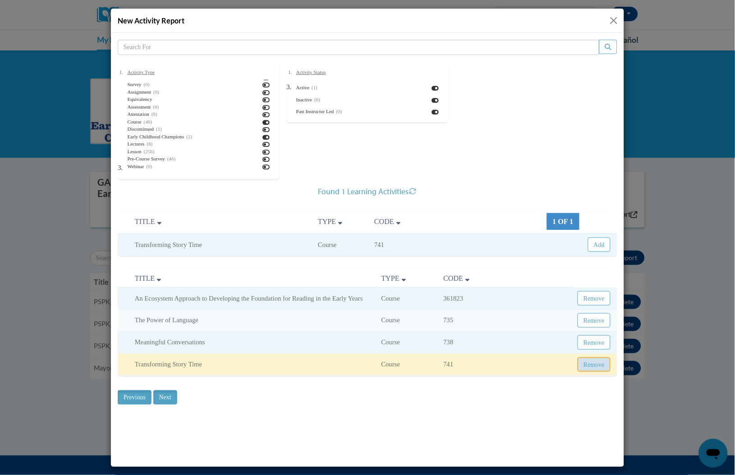
click at [599, 372] on button "Remove" at bounding box center [593, 364] width 33 height 14
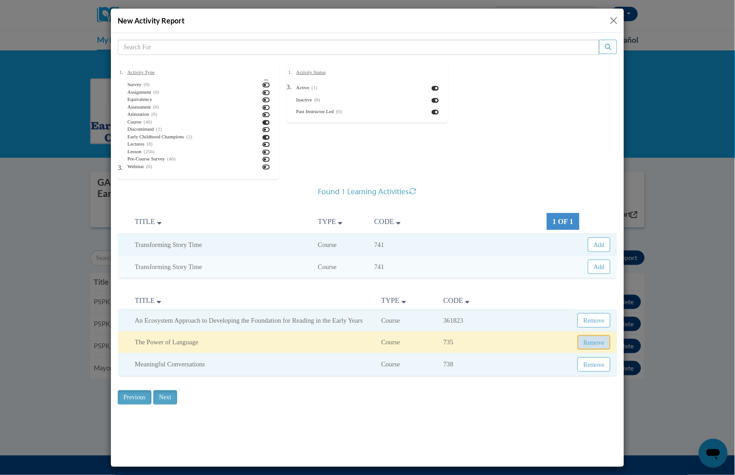
click at [597, 350] on button "Remove" at bounding box center [593, 342] width 33 height 14
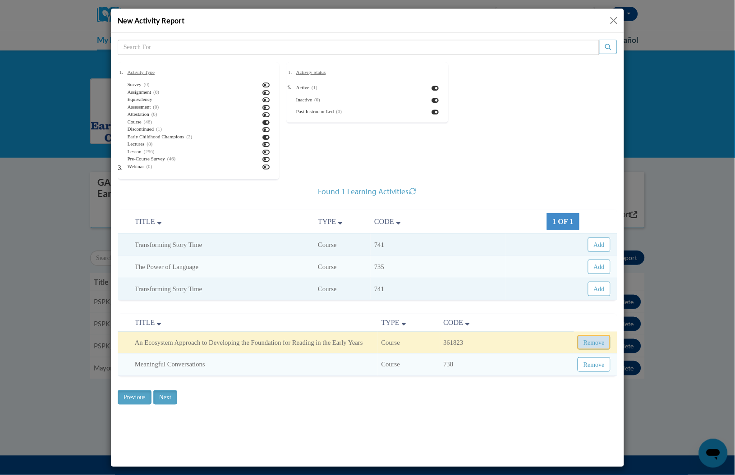
click at [601, 344] on button "Remove" at bounding box center [593, 342] width 33 height 14
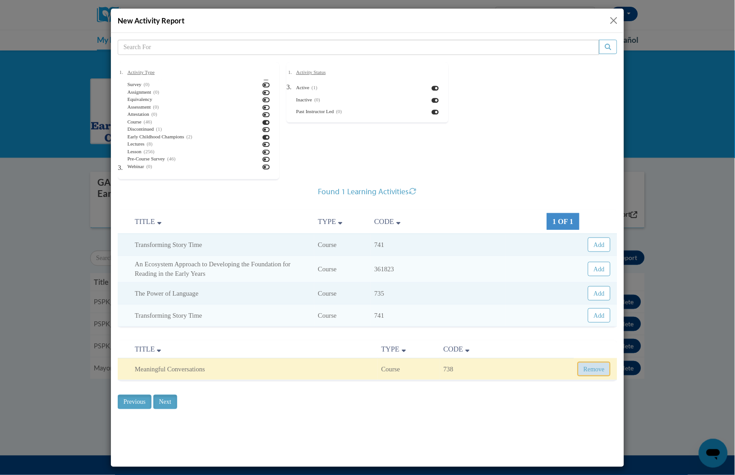
click at [597, 368] on button "Remove" at bounding box center [593, 369] width 33 height 14
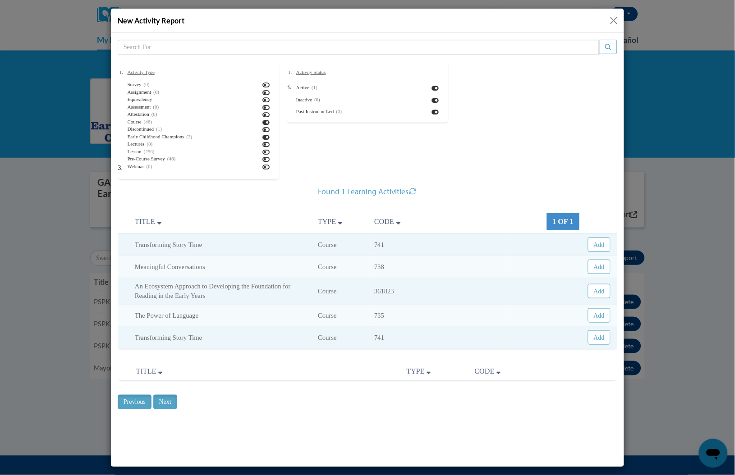
click at [413, 184] on div "Activity Type Elearning (0) Instructor Led (0) Comprehension (0) Demonstration …" at bounding box center [367, 209] width 500 height 341
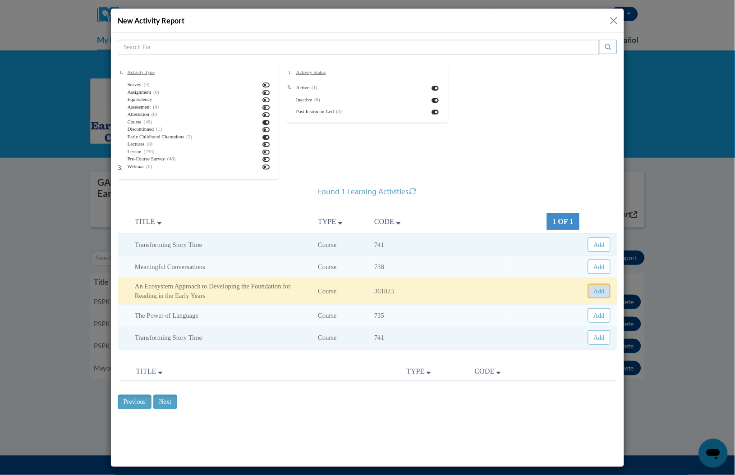
click at [601, 294] on button "Add" at bounding box center [599, 291] width 23 height 14
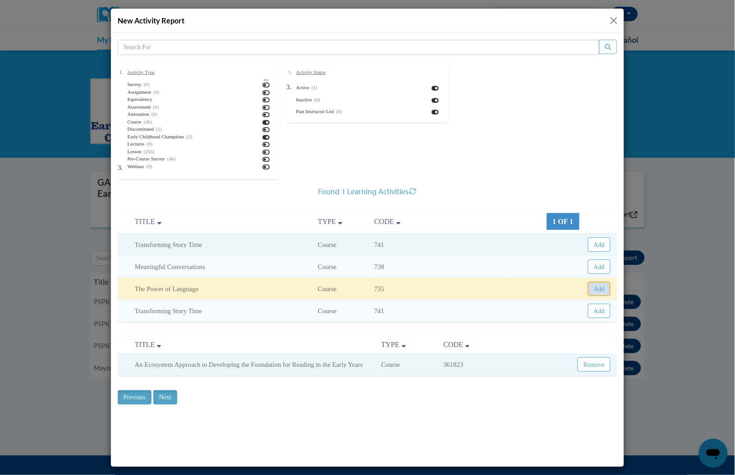
click at [603, 287] on button "Add" at bounding box center [599, 288] width 23 height 14
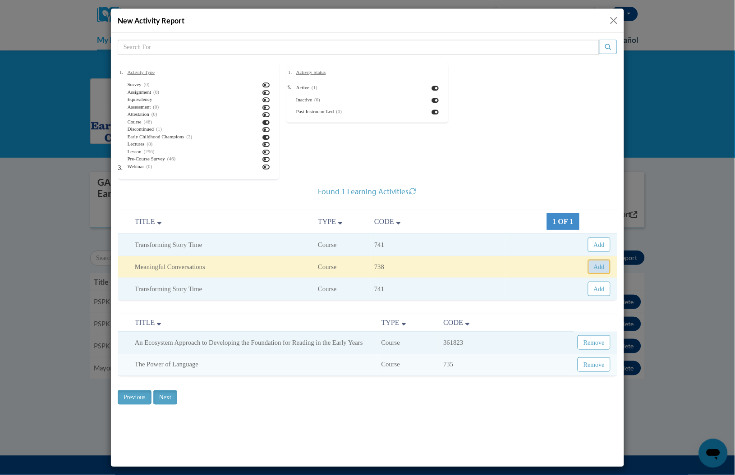
click at [603, 268] on button "Add" at bounding box center [599, 266] width 23 height 14
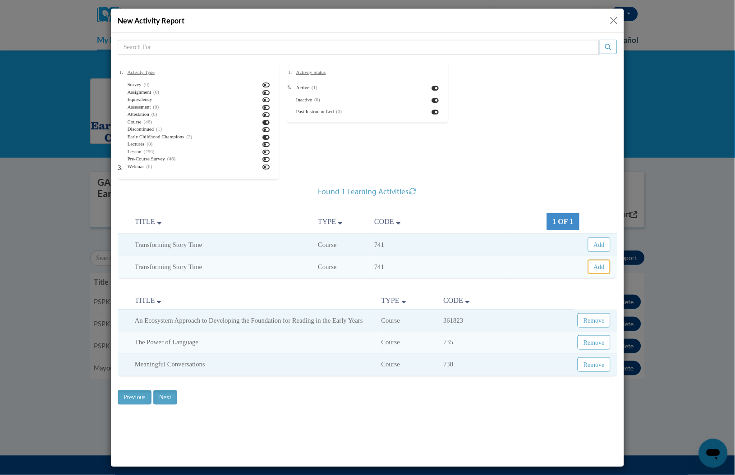
click at [603, 268] on button "Add" at bounding box center [599, 266] width 23 height 14
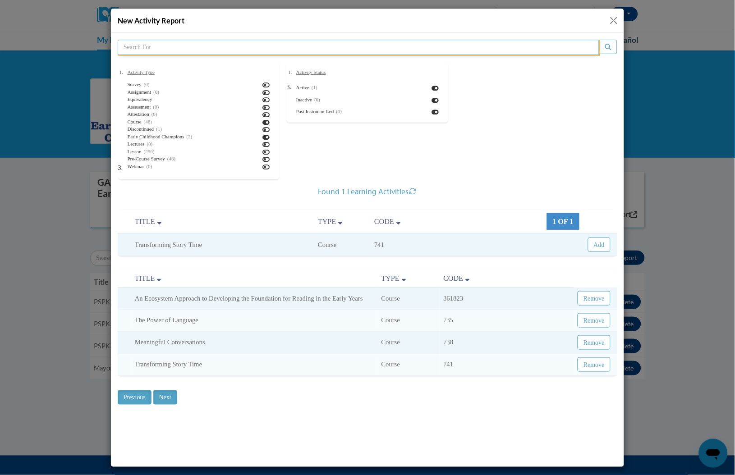
click at [425, 45] on input "search" at bounding box center [358, 46] width 482 height 15
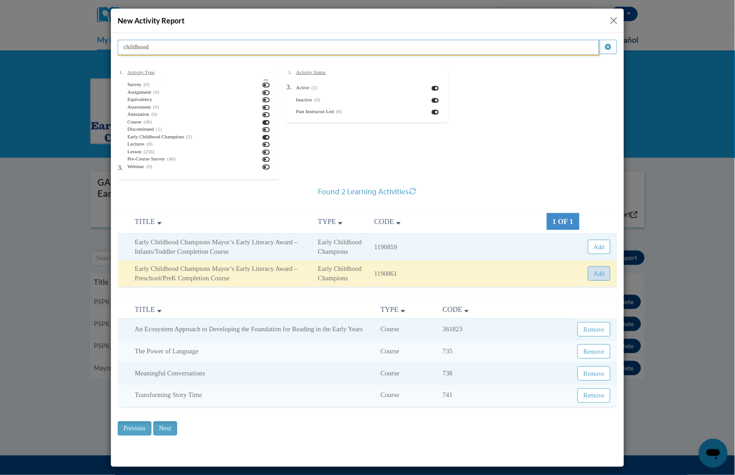
type input "childhood"
click at [598, 277] on button "Add" at bounding box center [599, 273] width 23 height 14
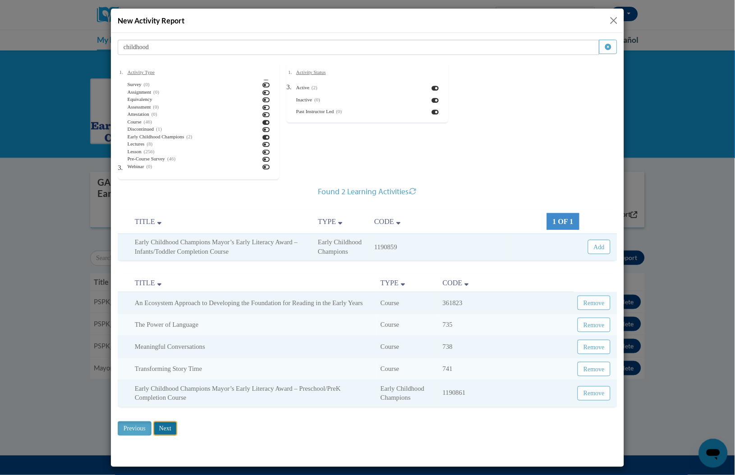
click at [167, 426] on input "Next" at bounding box center [165, 428] width 24 height 14
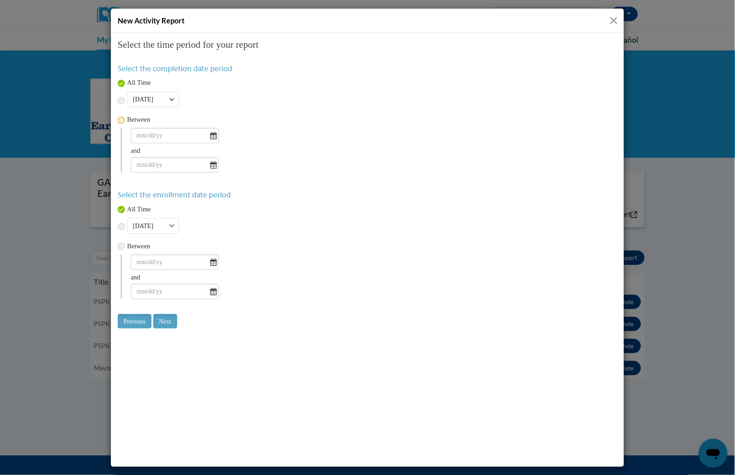
click at [121, 121] on input "radio" at bounding box center [120, 119] width 7 height 7
radio input "true"
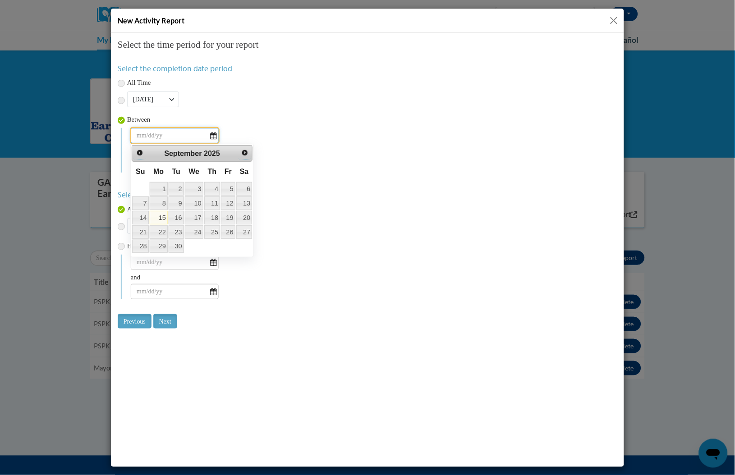
click at [170, 138] on input "text" at bounding box center [174, 135] width 88 height 15
click at [139, 152] on span "Prev" at bounding box center [138, 151] width 7 height 7
click at [245, 153] on span "Next" at bounding box center [244, 151] width 7 height 7
click at [231, 191] on link "1" at bounding box center [228, 189] width 14 height 14
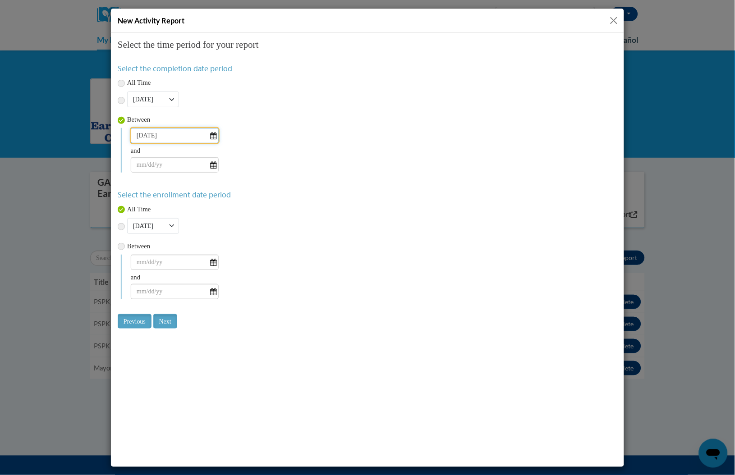
click at [175, 138] on input "08/01/2025" at bounding box center [174, 135] width 88 height 15
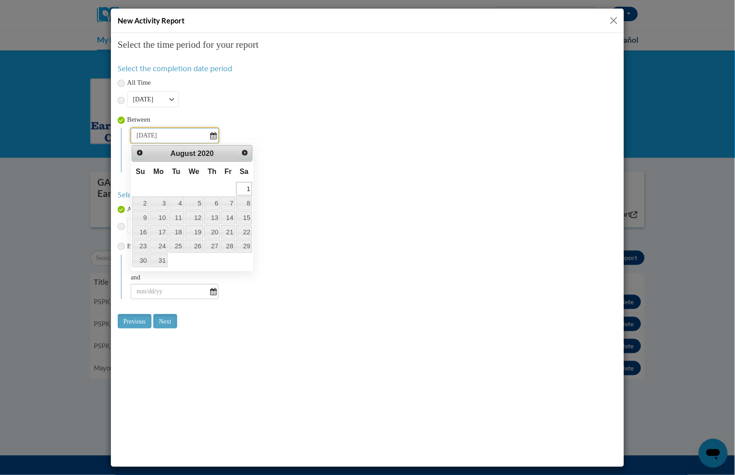
type input "08/01/2020"
click at [243, 190] on link "1" at bounding box center [244, 189] width 16 height 14
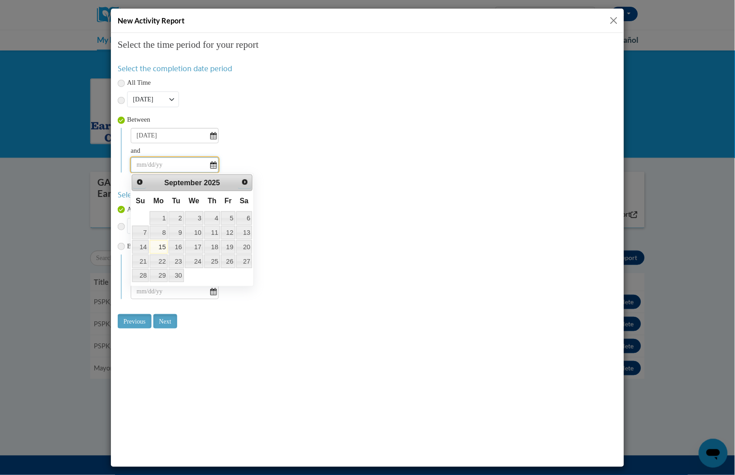
click at [213, 167] on input "text" at bounding box center [174, 164] width 88 height 15
click at [229, 234] on link "12" at bounding box center [228, 233] width 14 height 14
type input "09/12/2025"
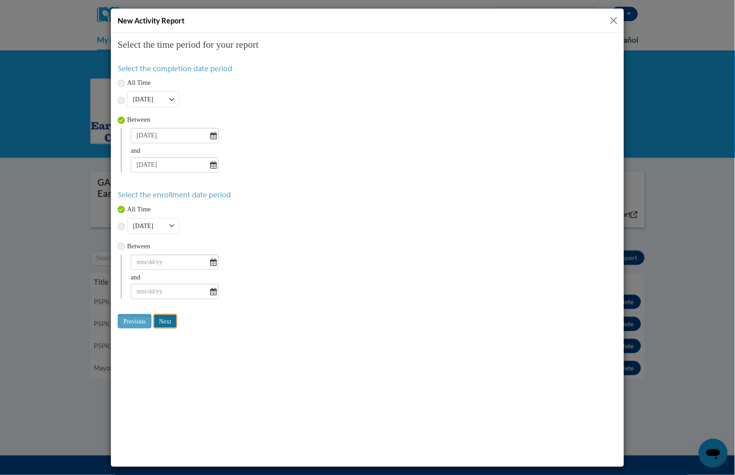
click at [170, 324] on input "Next" at bounding box center [165, 321] width 24 height 14
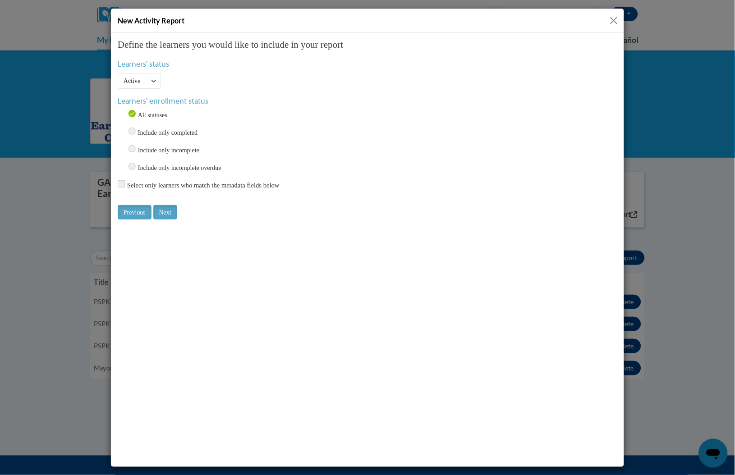
click at [132, 129] on input "Include only completed" at bounding box center [131, 130] width 7 height 7
radio input "true"
click at [150, 76] on select "Active Inactive All" at bounding box center [138, 81] width 43 height 16
select select "All"
click at [117, 73] on select "Active Inactive All" at bounding box center [138, 81] width 43 height 16
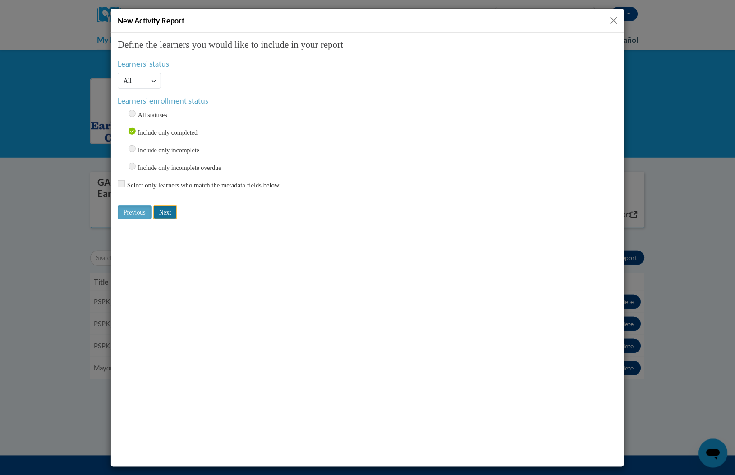
click at [171, 208] on input "Next" at bounding box center [165, 212] width 24 height 14
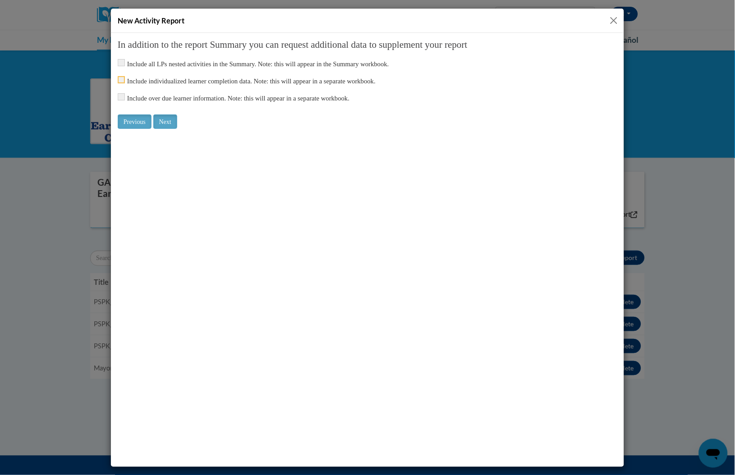
click at [120, 81] on input "checkbox" at bounding box center [120, 79] width 7 height 7
checkbox input "true"
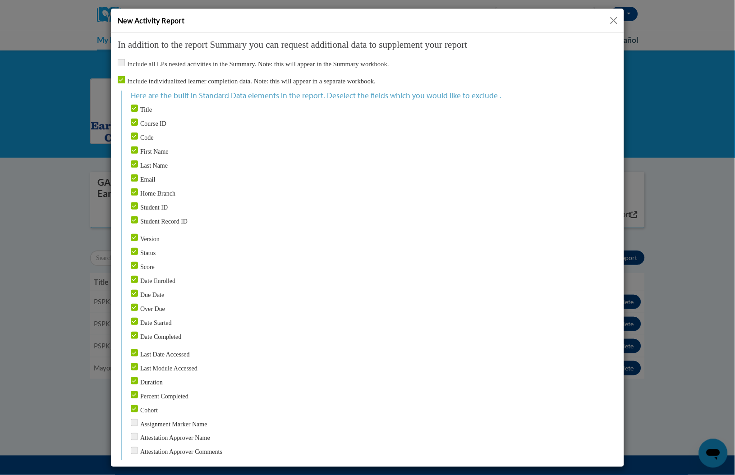
click at [136, 107] on input "Title" at bounding box center [133, 107] width 7 height 7
checkbox input "false"
click at [133, 121] on input "Course ID" at bounding box center [133, 121] width 7 height 7
checkbox input "false"
click at [132, 188] on input "Home Branch" at bounding box center [133, 191] width 7 height 7
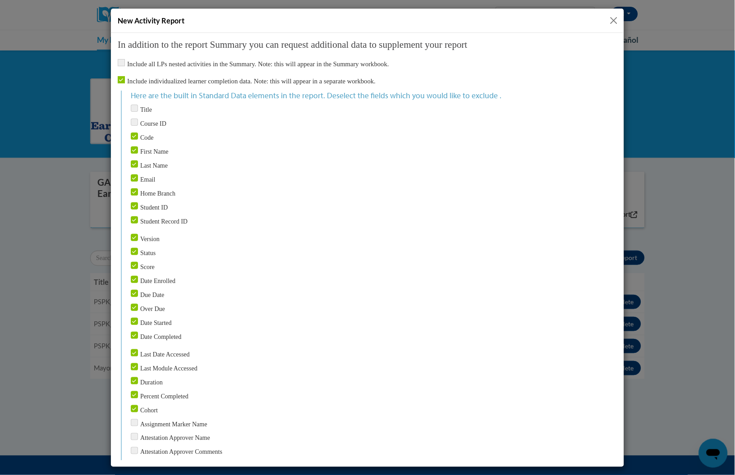
checkbox input "false"
click at [132, 202] on input "Student ID" at bounding box center [133, 205] width 7 height 7
checkbox input "false"
click at [132, 217] on input "Student Record ID" at bounding box center [133, 219] width 7 height 7
checkbox input "false"
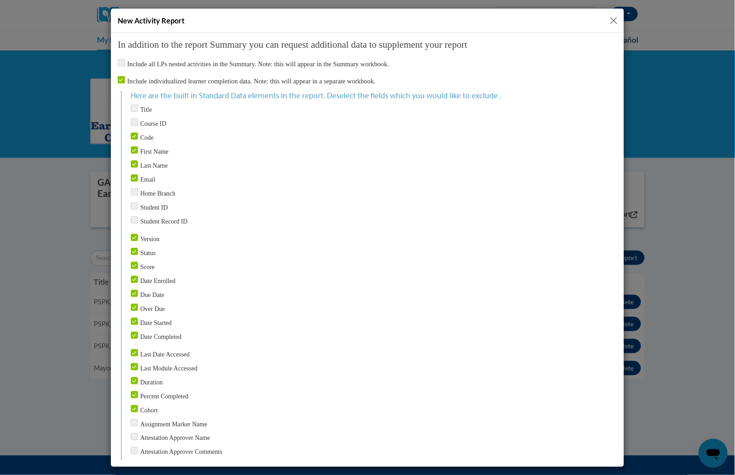
click at [132, 234] on input "Version" at bounding box center [133, 237] width 7 height 7
checkbox input "false"
click at [132, 248] on input "Status" at bounding box center [133, 251] width 7 height 7
checkbox input "false"
click at [134, 262] on input "Score" at bounding box center [133, 265] width 7 height 7
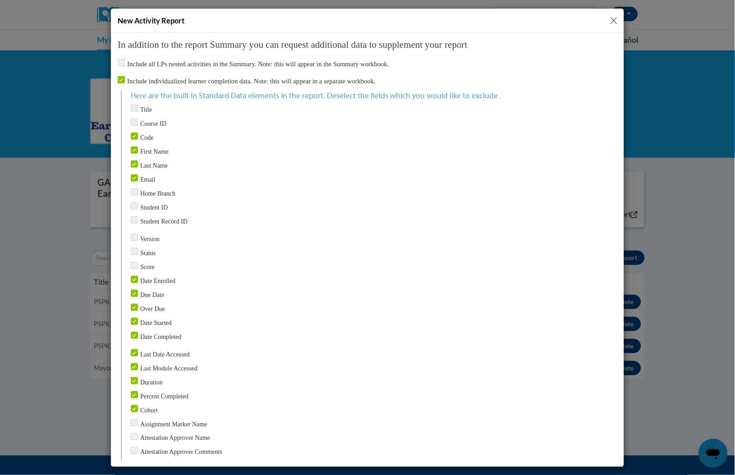
click at [134, 262] on input "Score" at bounding box center [133, 265] width 7 height 7
click at [133, 262] on input "Score" at bounding box center [133, 265] width 7 height 7
checkbox input "false"
click at [130, 276] on input "Date Enrolled" at bounding box center [133, 279] width 7 height 7
checkbox input "false"
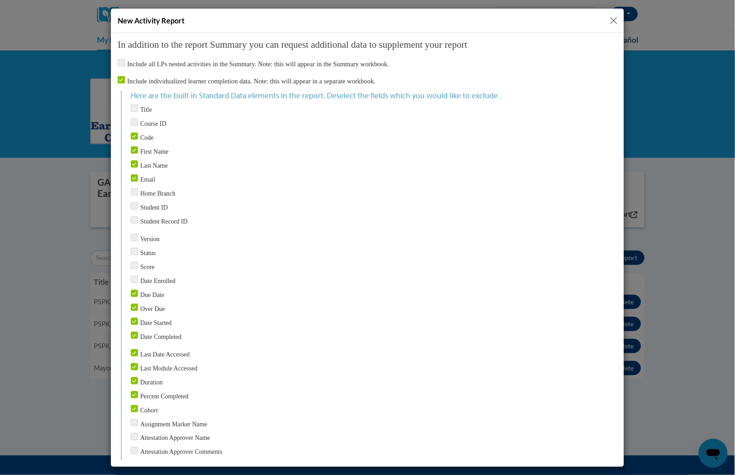
click at [131, 290] on input "Due Date" at bounding box center [133, 293] width 7 height 7
checkbox input "false"
click at [132, 304] on input "Over Due" at bounding box center [133, 307] width 7 height 7
checkbox input "false"
click at [130, 349] on input "Last Date Accessed" at bounding box center [133, 352] width 7 height 7
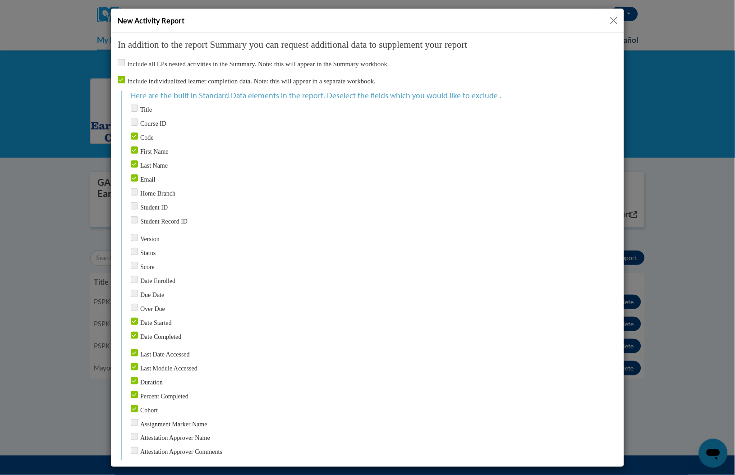
checkbox input "false"
click at [130, 363] on input "Last Module Accessed" at bounding box center [133, 366] width 7 height 7
checkbox input "false"
click at [131, 377] on input "Duration" at bounding box center [133, 380] width 7 height 7
checkbox input "false"
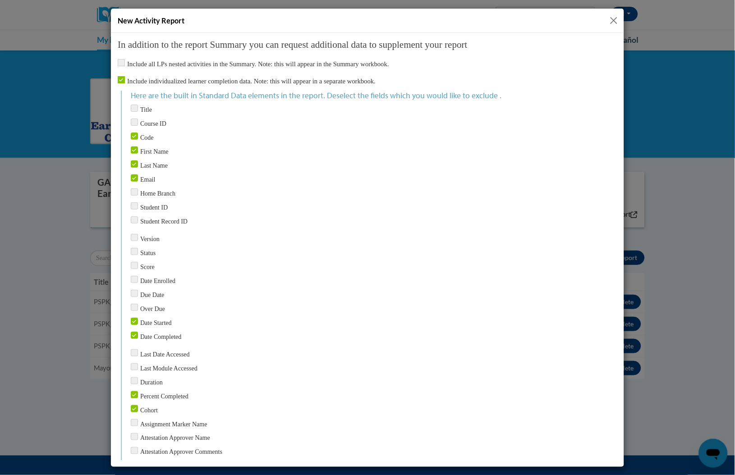
click at [132, 391] on input "Percent Completed" at bounding box center [133, 394] width 7 height 7
checkbox input "false"
click at [133, 405] on input "Cohort" at bounding box center [133, 408] width 7 height 7
checkbox input "false"
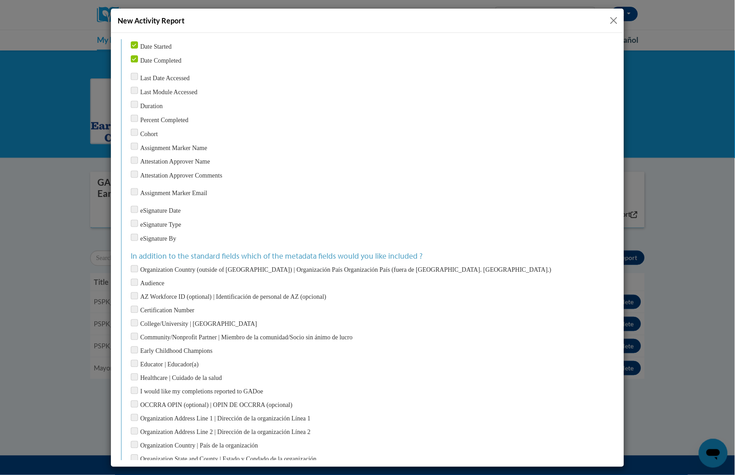
scroll to position [280, 0]
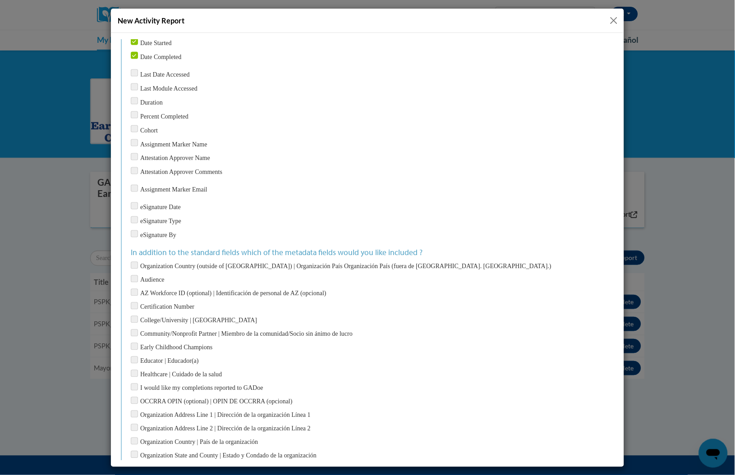
click at [130, 343] on input "Early Childhood Champions" at bounding box center [133, 346] width 7 height 7
checkbox input "true"
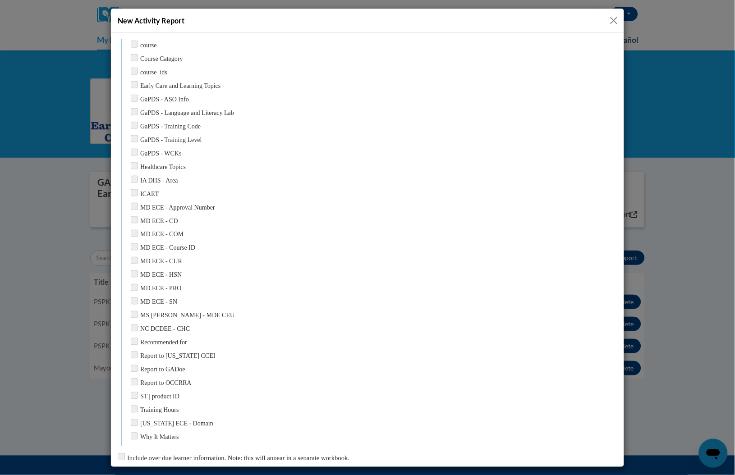
scroll to position [1038, 0]
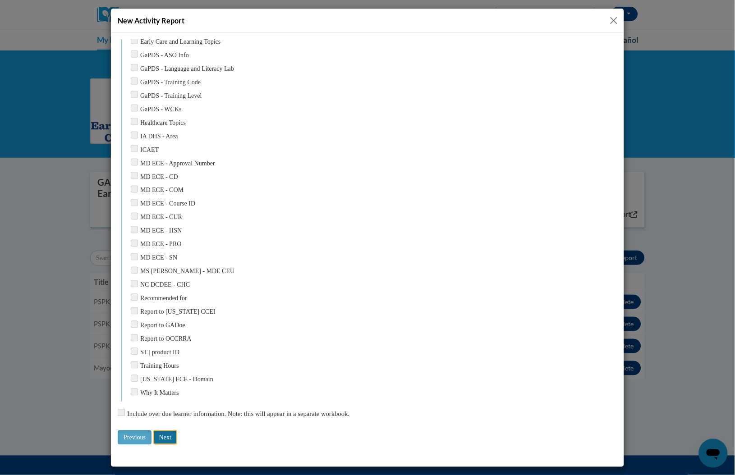
click at [170, 436] on input "Next" at bounding box center [165, 437] width 24 height 14
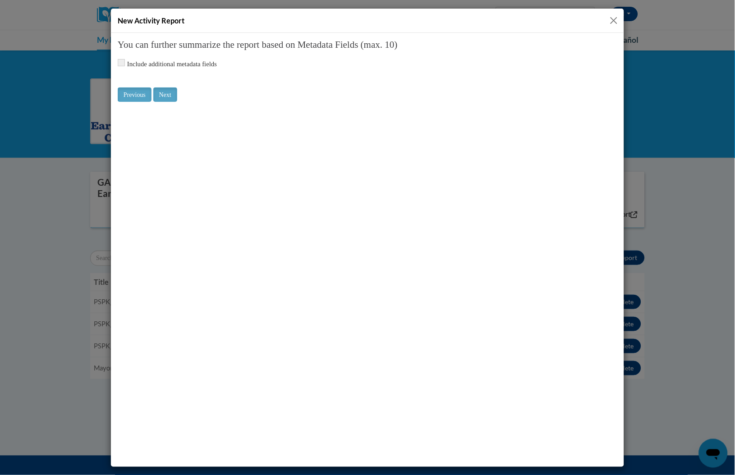
scroll to position [0, 0]
click at [119, 61] on input "checkbox" at bounding box center [120, 62] width 7 height 7
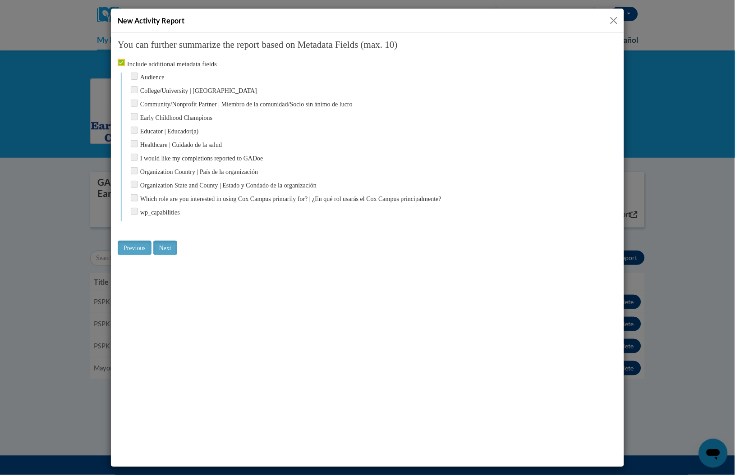
click at [119, 61] on input "checkbox" at bounding box center [120, 62] width 7 height 7
checkbox input "false"
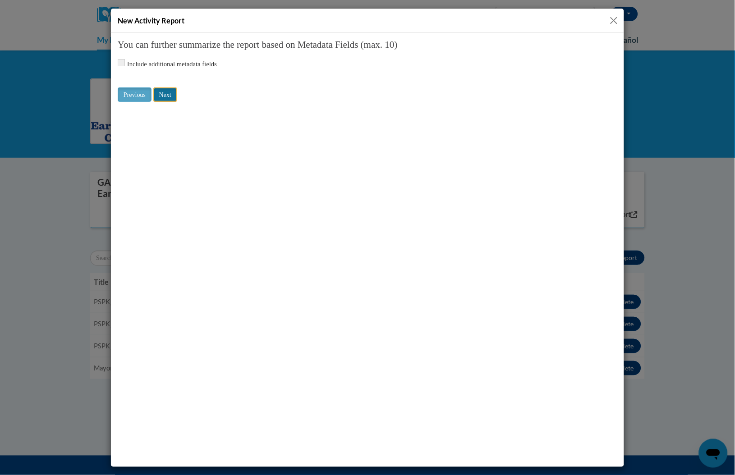
click at [166, 96] on input "Next" at bounding box center [165, 94] width 24 height 14
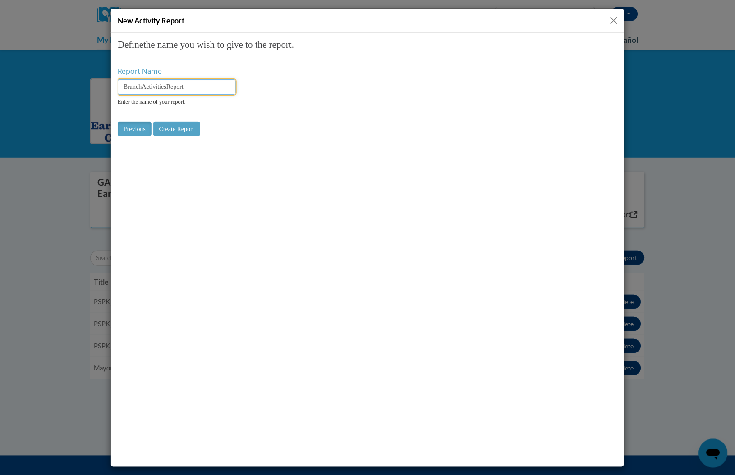
click at [175, 83] on input "BranchActivitiesReport" at bounding box center [176, 86] width 118 height 15
type input "PSPK_completions_091225"
click at [177, 131] on input "Create Report" at bounding box center [176, 128] width 47 height 14
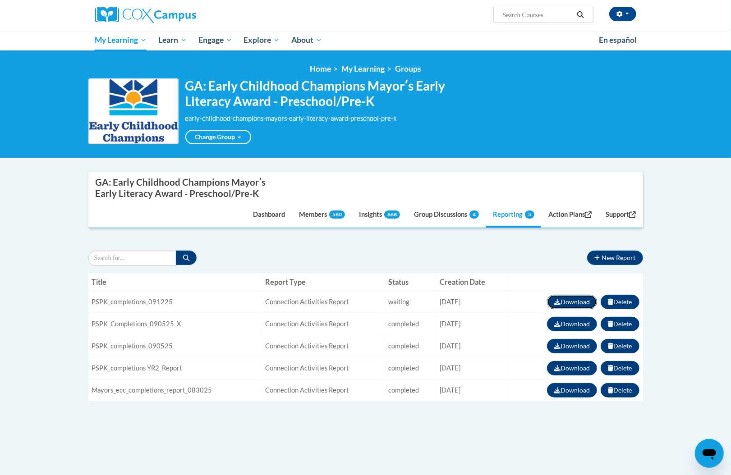
click at [555, 297] on button "Download" at bounding box center [572, 302] width 50 height 14
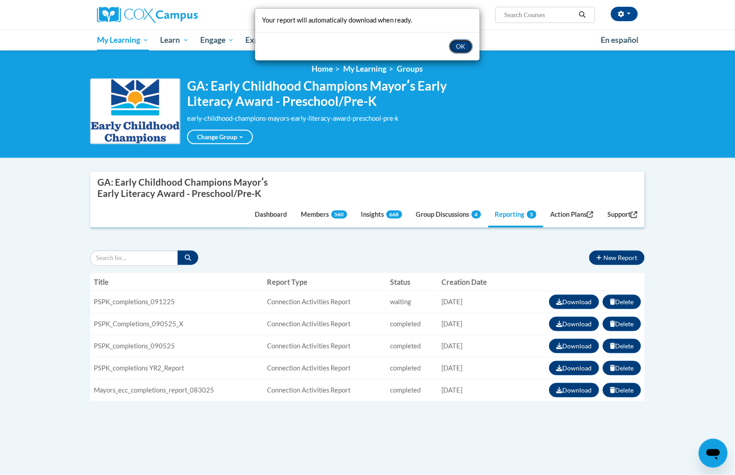
click at [466, 43] on button "OK" at bounding box center [461, 46] width 24 height 14
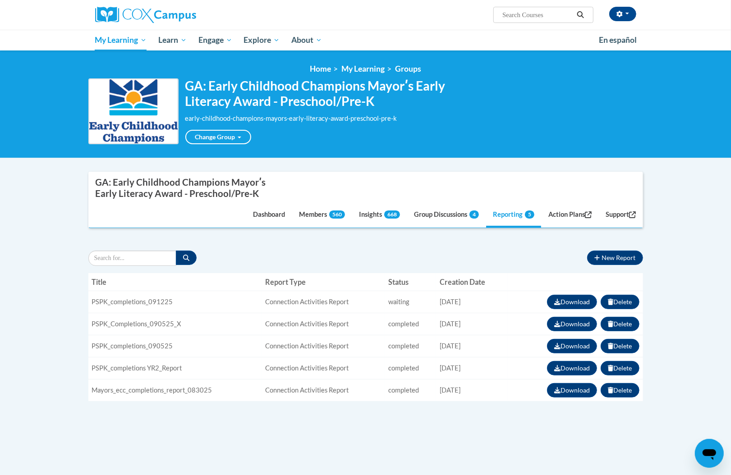
click at [49, 284] on body "Trina Heath (America/New_York UTC-04:00) My Profile Inbox Group Dashboard Actio…" at bounding box center [365, 319] width 731 height 638
click at [572, 298] on button "Download" at bounding box center [572, 302] width 50 height 14
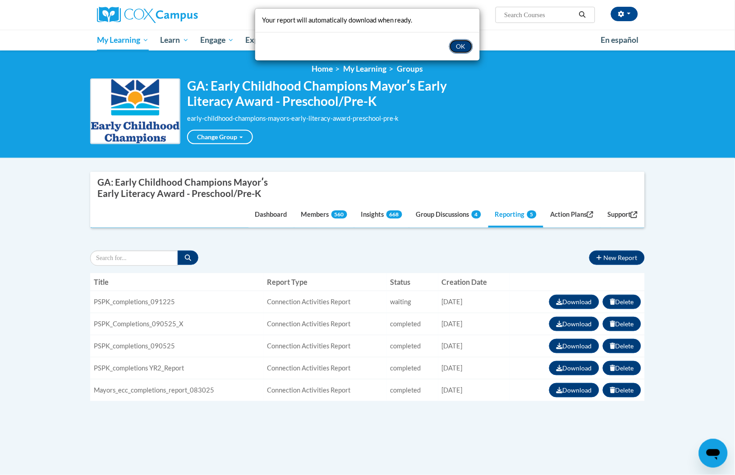
click at [467, 41] on button "OK" at bounding box center [461, 46] width 24 height 14
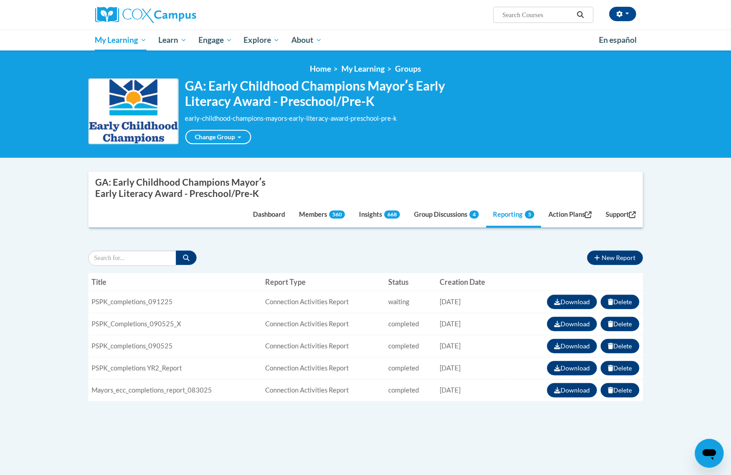
click at [167, 423] on div "Enroll Members Message Members Manage my Groups « 1 2 3 12 » Selecting Name Ema…" at bounding box center [365, 330] width 555 height 187
click at [668, 236] on body "Trina Heath (America/New_York UTC-04:00) My Profile Inbox Group Dashboard Actio…" at bounding box center [365, 319] width 731 height 638
click at [173, 443] on div "Supervisor Modal Window GA: Early Childhood Champions Mayorʹs Early Literacy Aw…" at bounding box center [366, 325] width 568 height 306
click at [584, 300] on button "Download" at bounding box center [572, 302] width 50 height 14
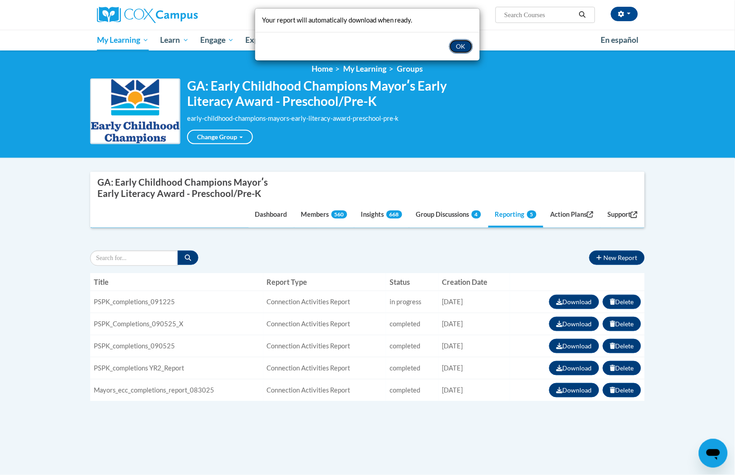
click at [456, 47] on button "OK" at bounding box center [461, 46] width 24 height 14
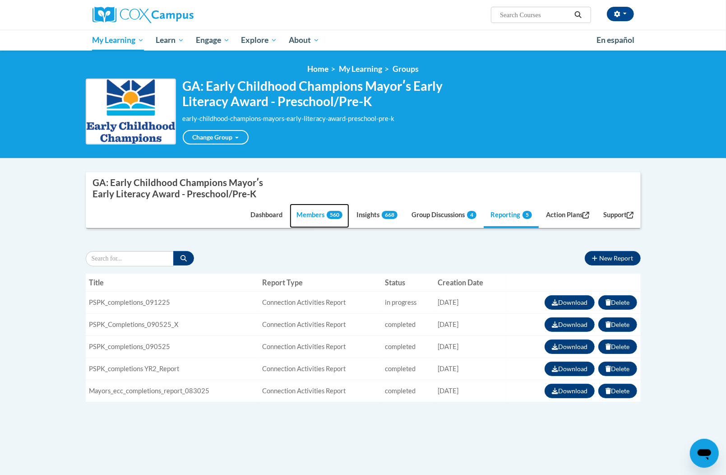
click at [309, 217] on link "Members 560" at bounding box center [320, 215] width 60 height 24
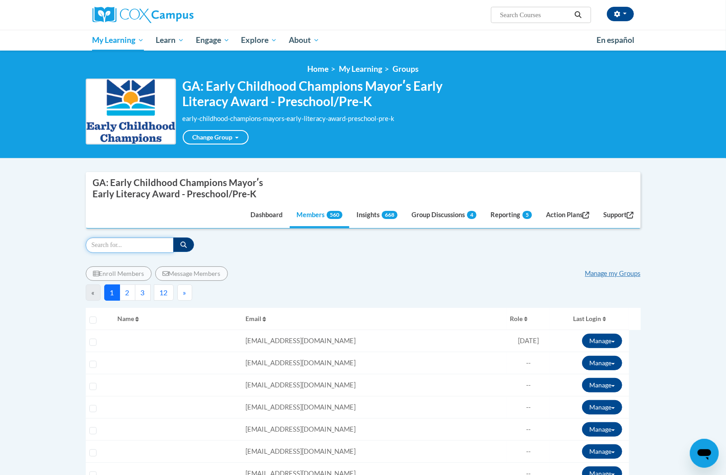
click at [131, 248] on input "Search" at bounding box center [130, 244] width 88 height 15
paste input "[EMAIL_ADDRESS][DOMAIN_NAME]"
type input "[EMAIL_ADDRESS][DOMAIN_NAME]"
click at [180, 247] on icon "button" at bounding box center [183, 244] width 6 height 6
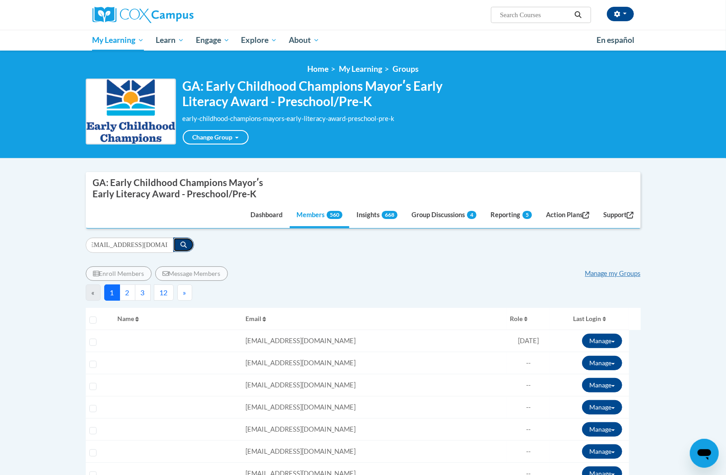
scroll to position [0, 0]
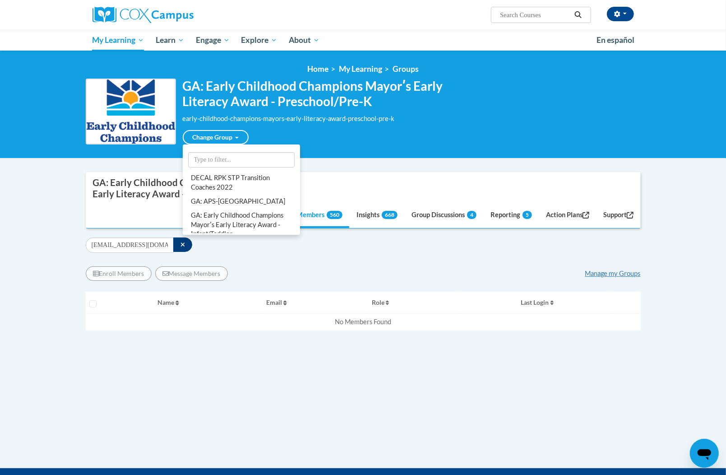
click at [217, 128] on div "Change Group DECAL RPK STP Transition Coaches 2022 GA: APS-Dunbar Elementary GA…" at bounding box center [318, 134] width 271 height 21
click at [222, 136] on link "Change Group" at bounding box center [216, 137] width 66 height 14
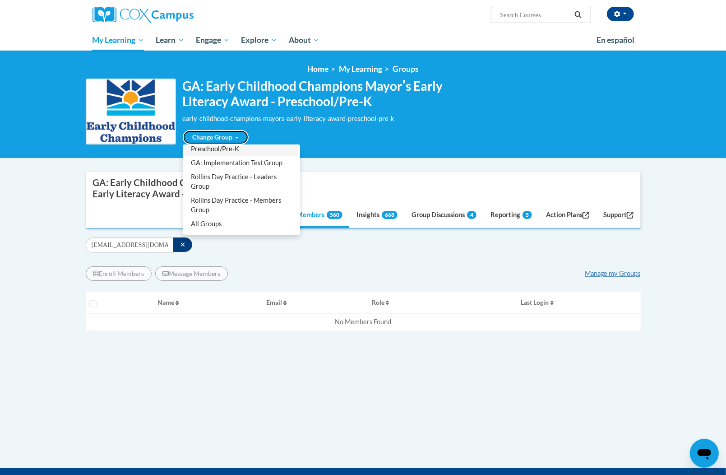
scroll to position [58, 0]
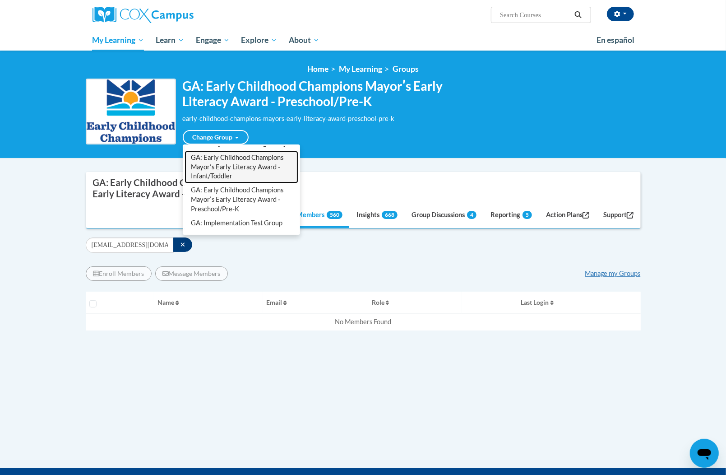
click at [232, 172] on link "GA: Early Childhood Champions Mayorʹs Early Literacy Award - Infant/Toddler" at bounding box center [241, 167] width 114 height 33
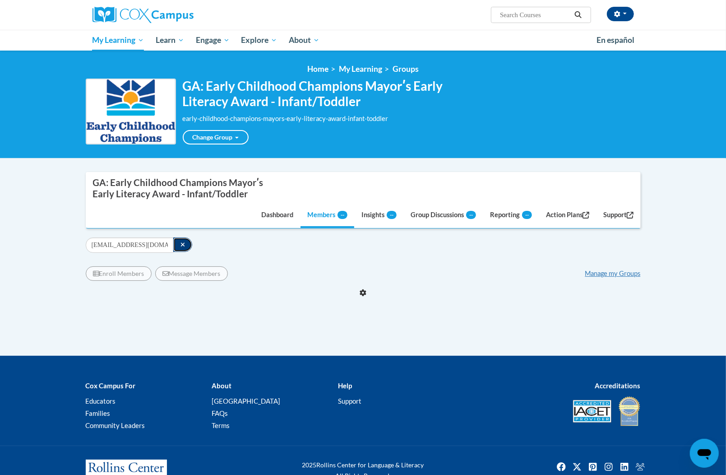
click at [182, 244] on icon "button" at bounding box center [182, 245] width 4 height 4
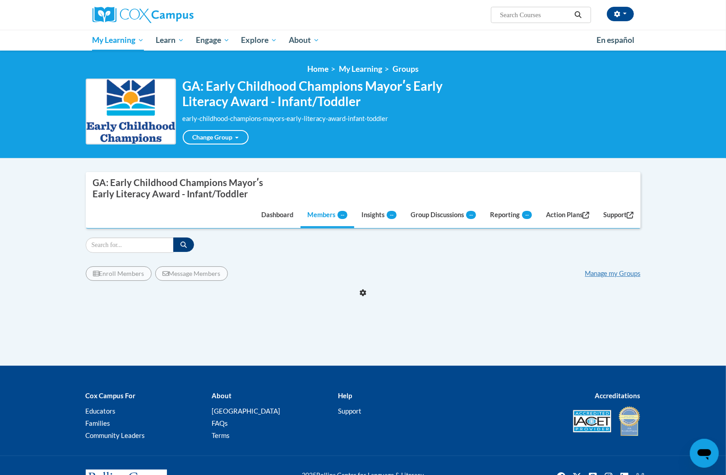
click at [318, 346] on div "Supervisor Modal Window GA: Early Childhood Champions Mayorʹs Early Literacy Aw…" at bounding box center [363, 269] width 568 height 194
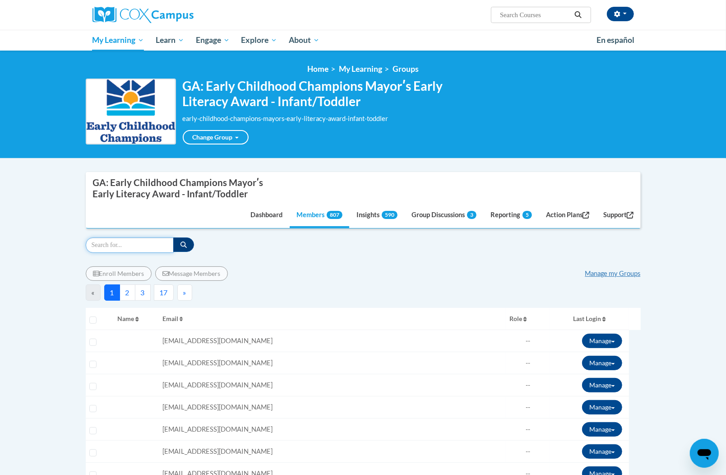
click at [157, 248] on input "Search" at bounding box center [130, 244] width 88 height 15
paste input "[EMAIL_ADDRESS][DOMAIN_NAME]"
type input "[EMAIL_ADDRESS][DOMAIN_NAME]"
click at [185, 247] on icon "button" at bounding box center [183, 244] width 6 height 6
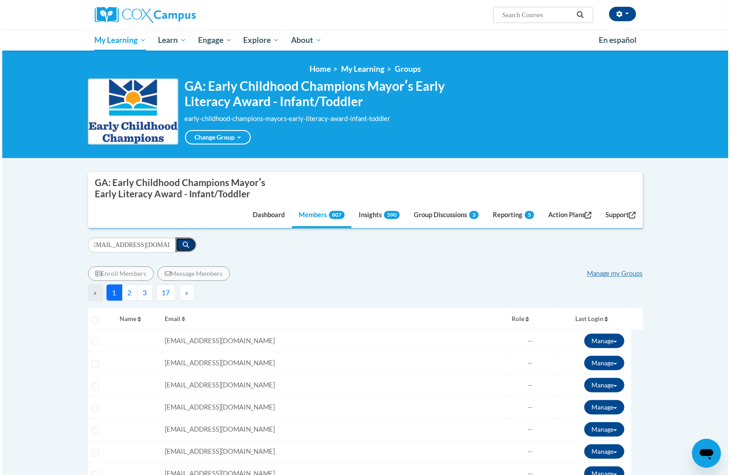
scroll to position [0, 0]
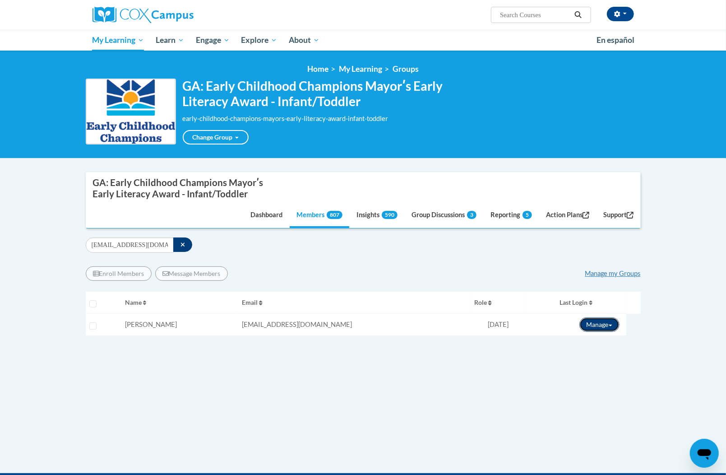
click at [597, 329] on button "Manage" at bounding box center [599, 324] width 40 height 14
click at [589, 360] on link "View Transcript" at bounding box center [582, 357] width 79 height 14
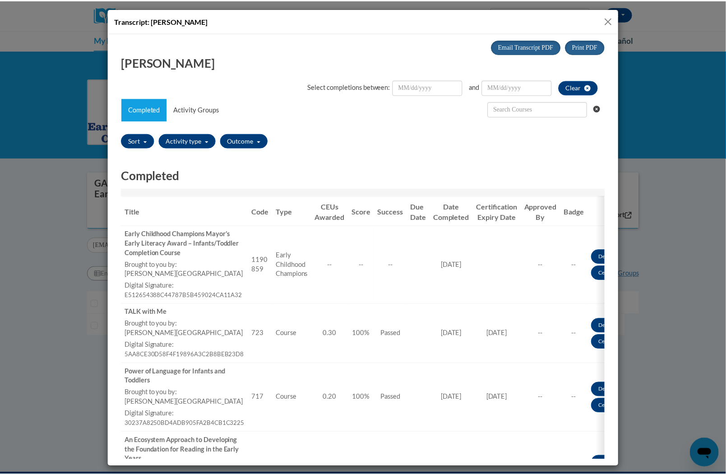
scroll to position [120, 0]
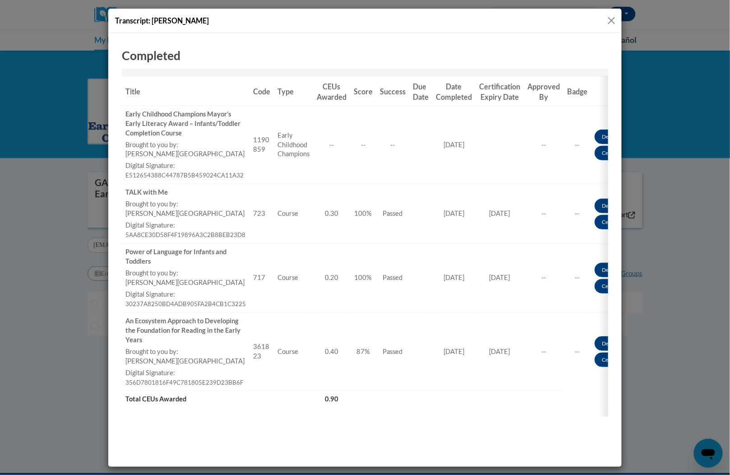
click at [609, 23] on button "Close" at bounding box center [611, 20] width 11 height 11
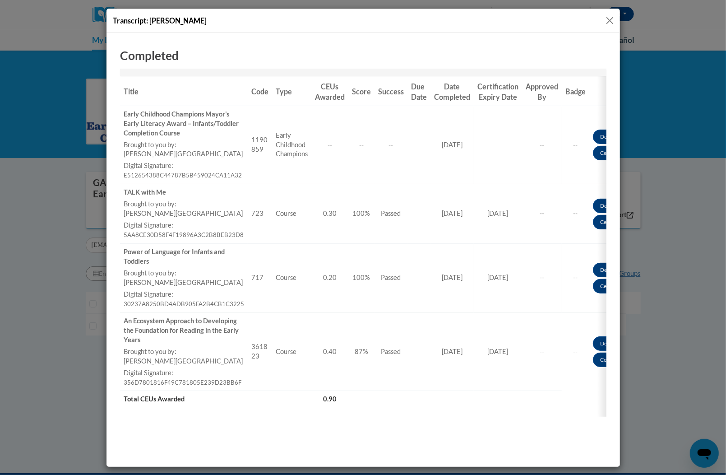
scroll to position [0, 0]
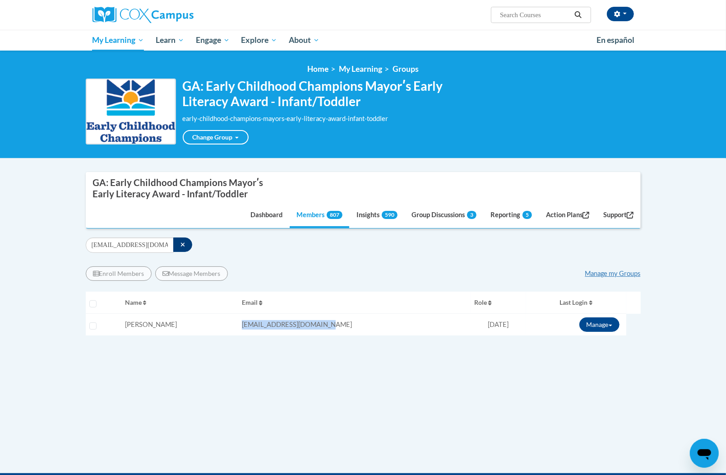
drag, startPoint x: 328, startPoint y: 327, endPoint x: 233, endPoint y: 327, distance: 95.6
click at [238, 327] on td "Email: [EMAIL_ADDRESS][DOMAIN_NAME]" at bounding box center [354, 325] width 232 height 22
copy span "[EMAIL_ADDRESS][DOMAIN_NAME]"
click at [596, 322] on button "Manage" at bounding box center [599, 324] width 40 height 14
click at [618, 15] on icon "button" at bounding box center [617, 14] width 6 height 6
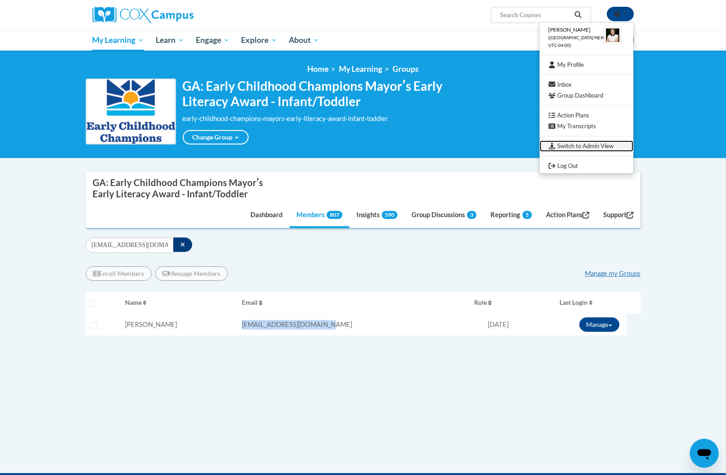
click at [591, 143] on link "Switch to Admin View" at bounding box center [586, 145] width 94 height 11
